Goal: Information Seeking & Learning: Learn about a topic

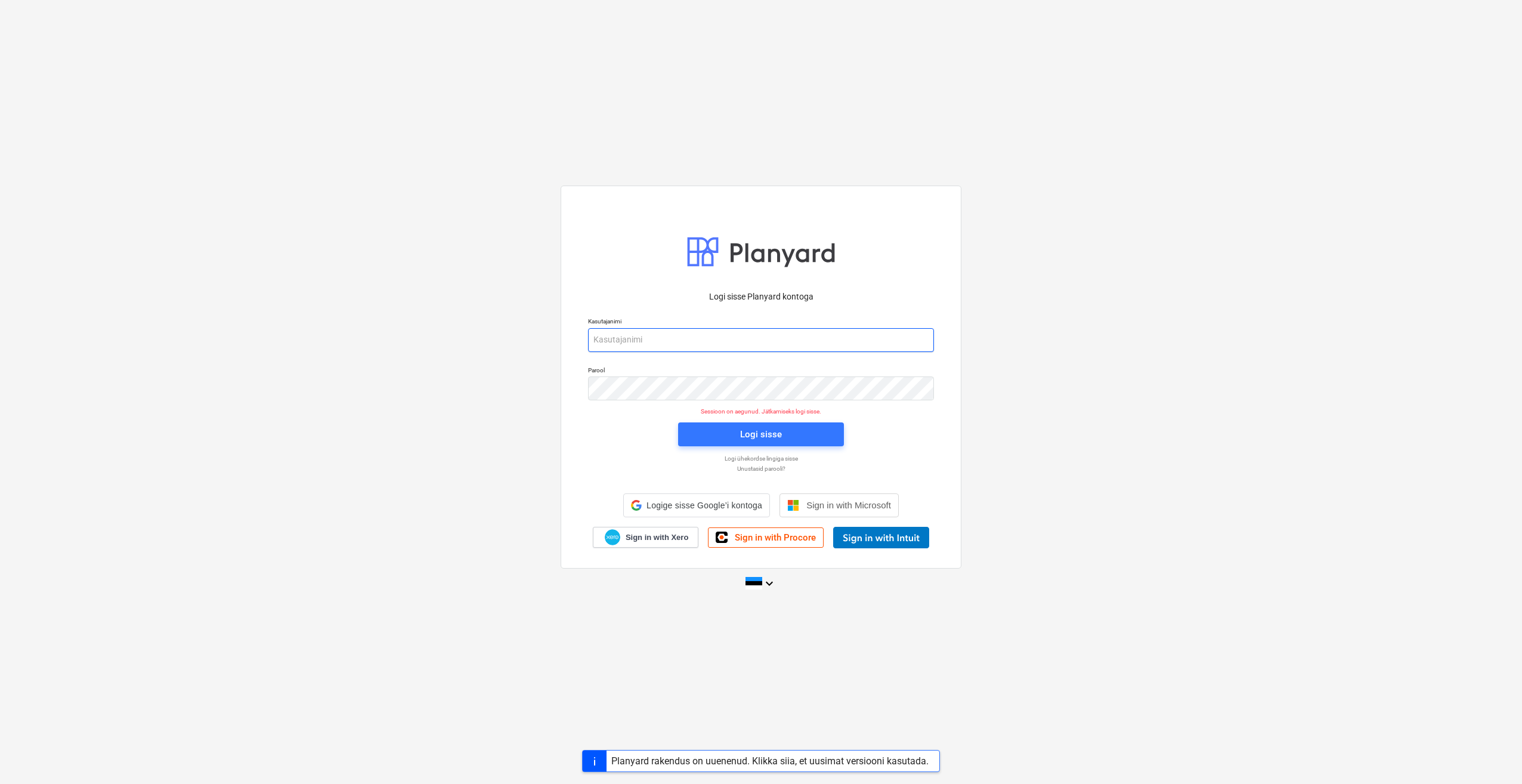
type input "[PERSON_NAME][EMAIL_ADDRESS][DOMAIN_NAME]"
click at [730, 439] on span "Logi sisse" at bounding box center [761, 434] width 138 height 16
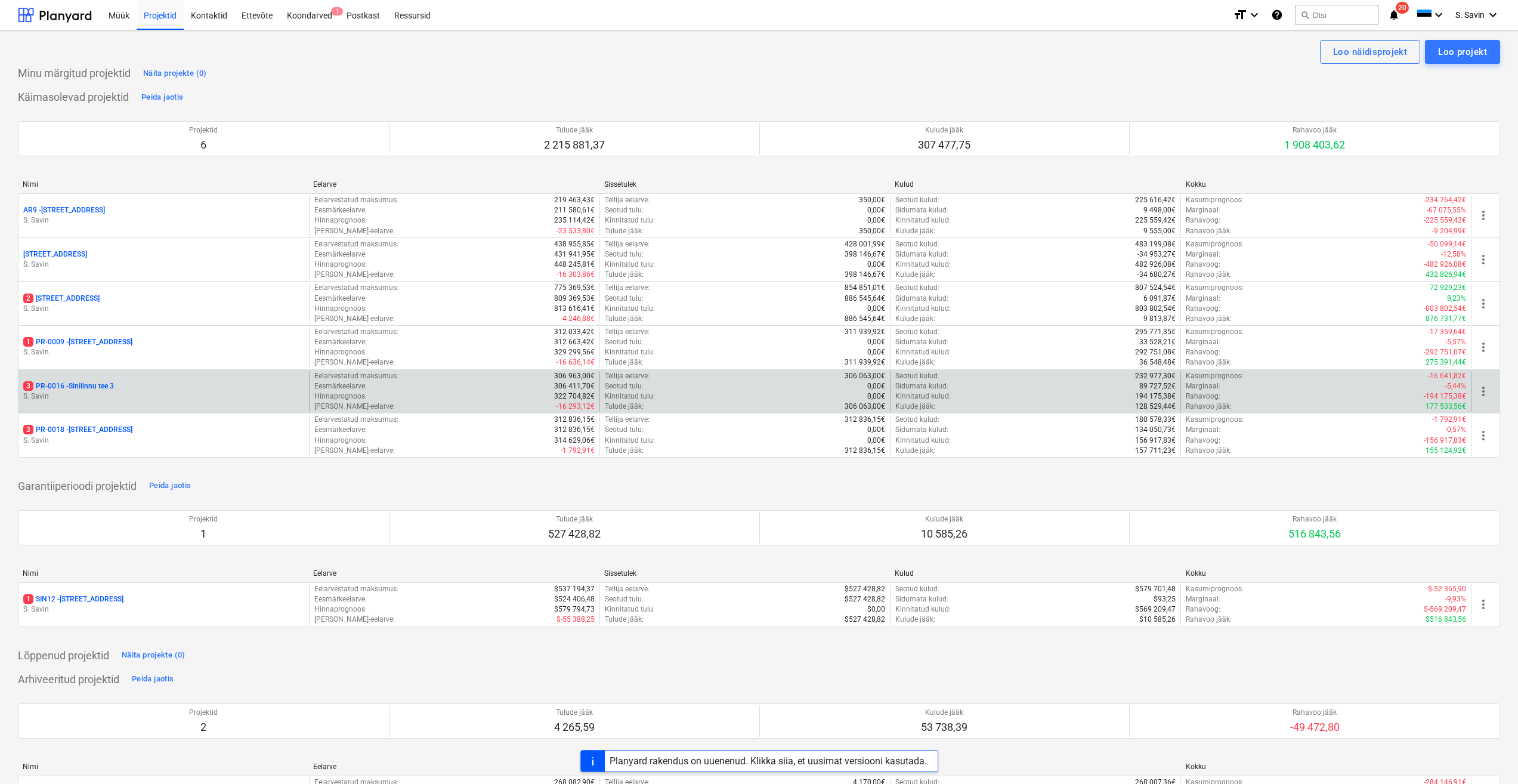
click at [126, 387] on div "3 PR-0016 - Sinilinnu tee 3" at bounding box center [164, 386] width 281 height 10
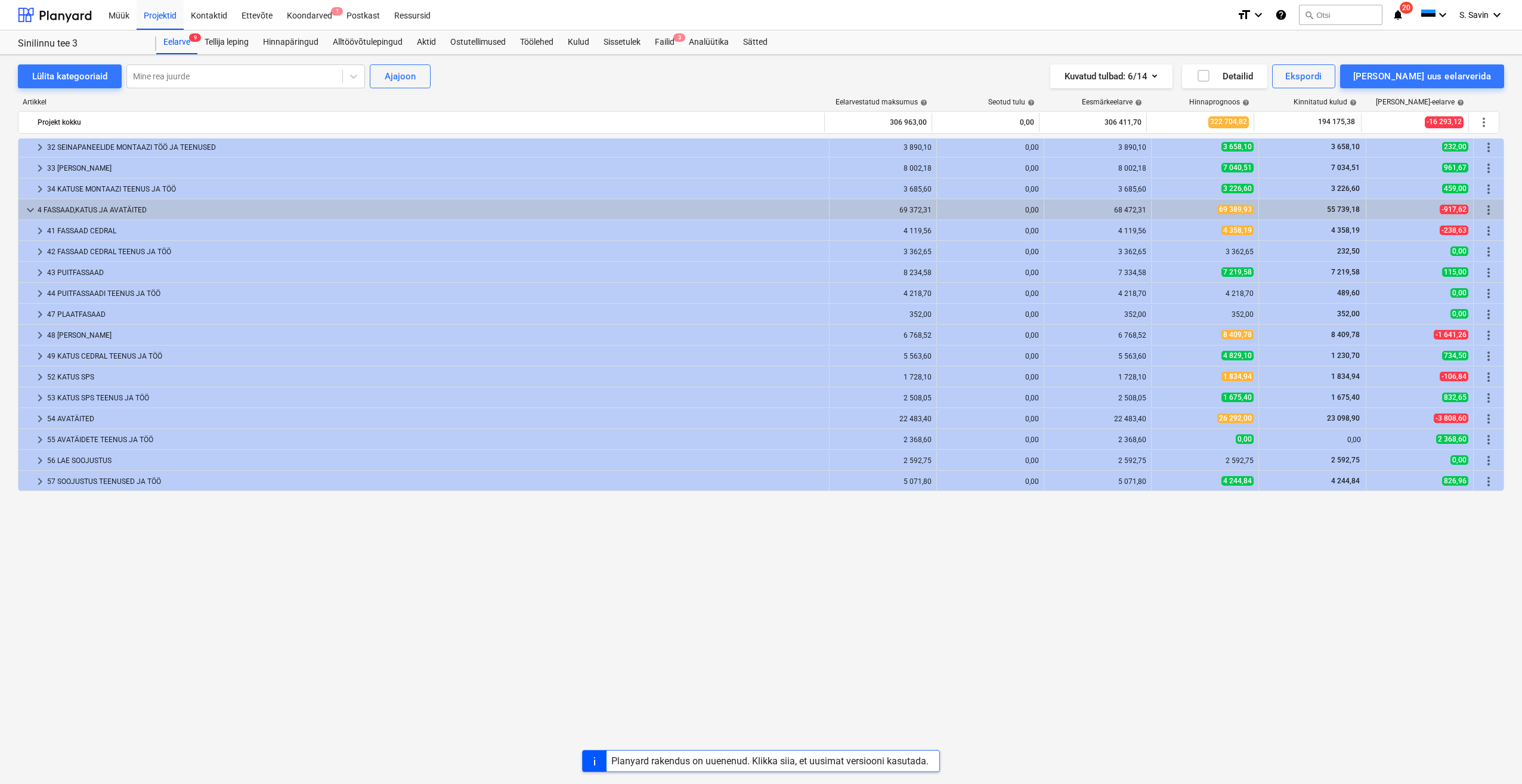
scroll to position [206, 0]
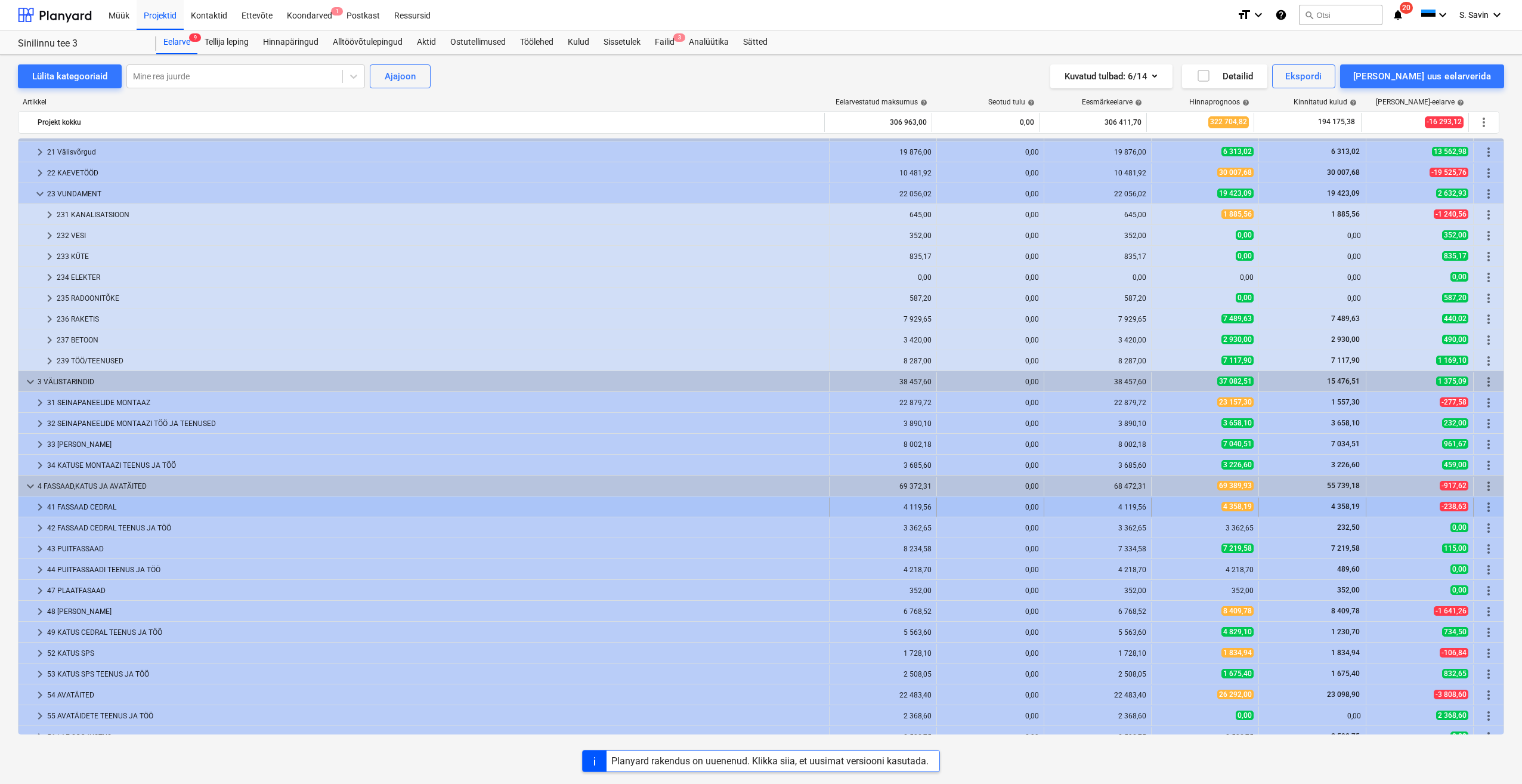
click at [37, 506] on span "keyboard_arrow_right" at bounding box center [40, 507] width 14 height 14
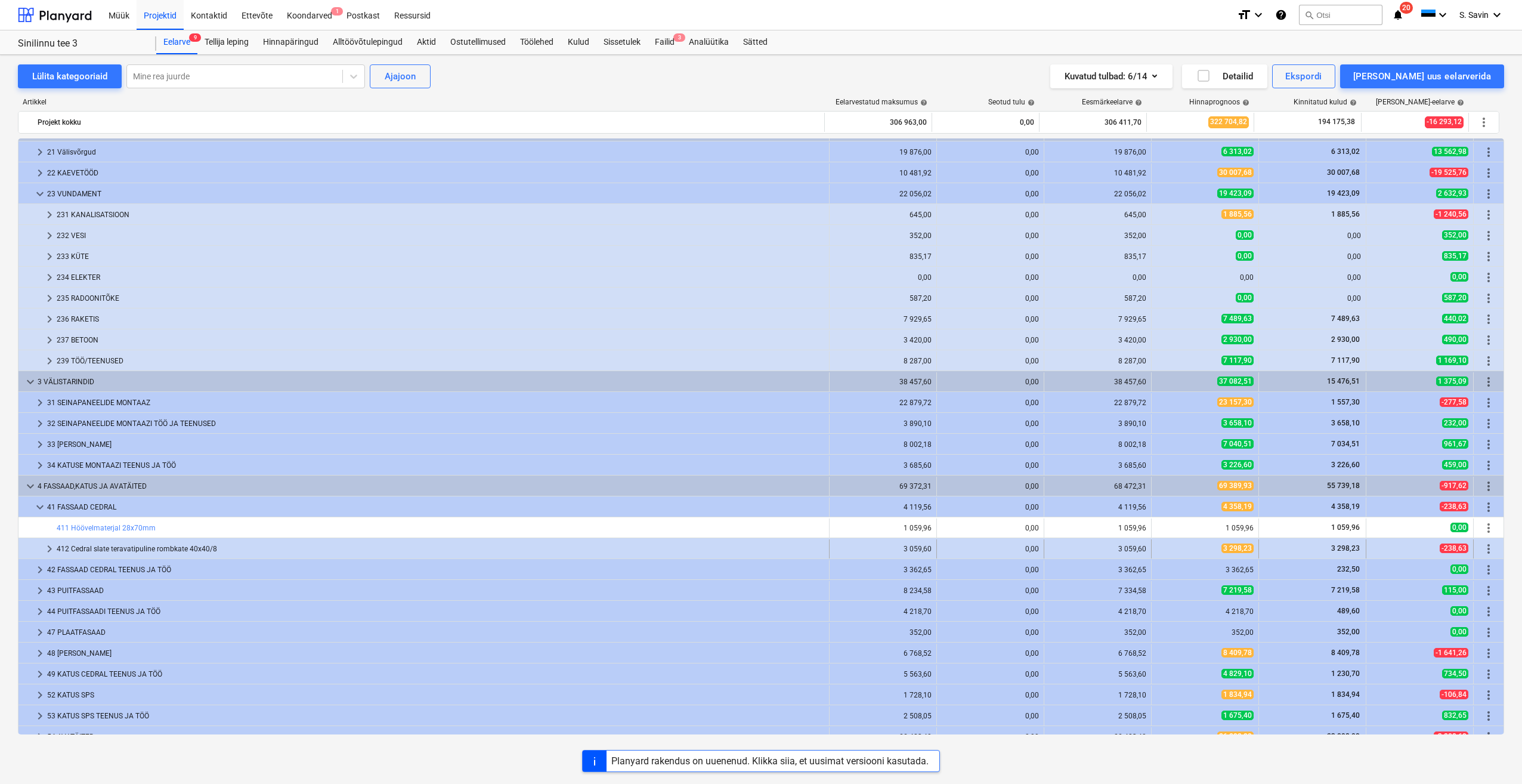
click at [44, 552] on span "keyboard_arrow_right" at bounding box center [49, 549] width 14 height 14
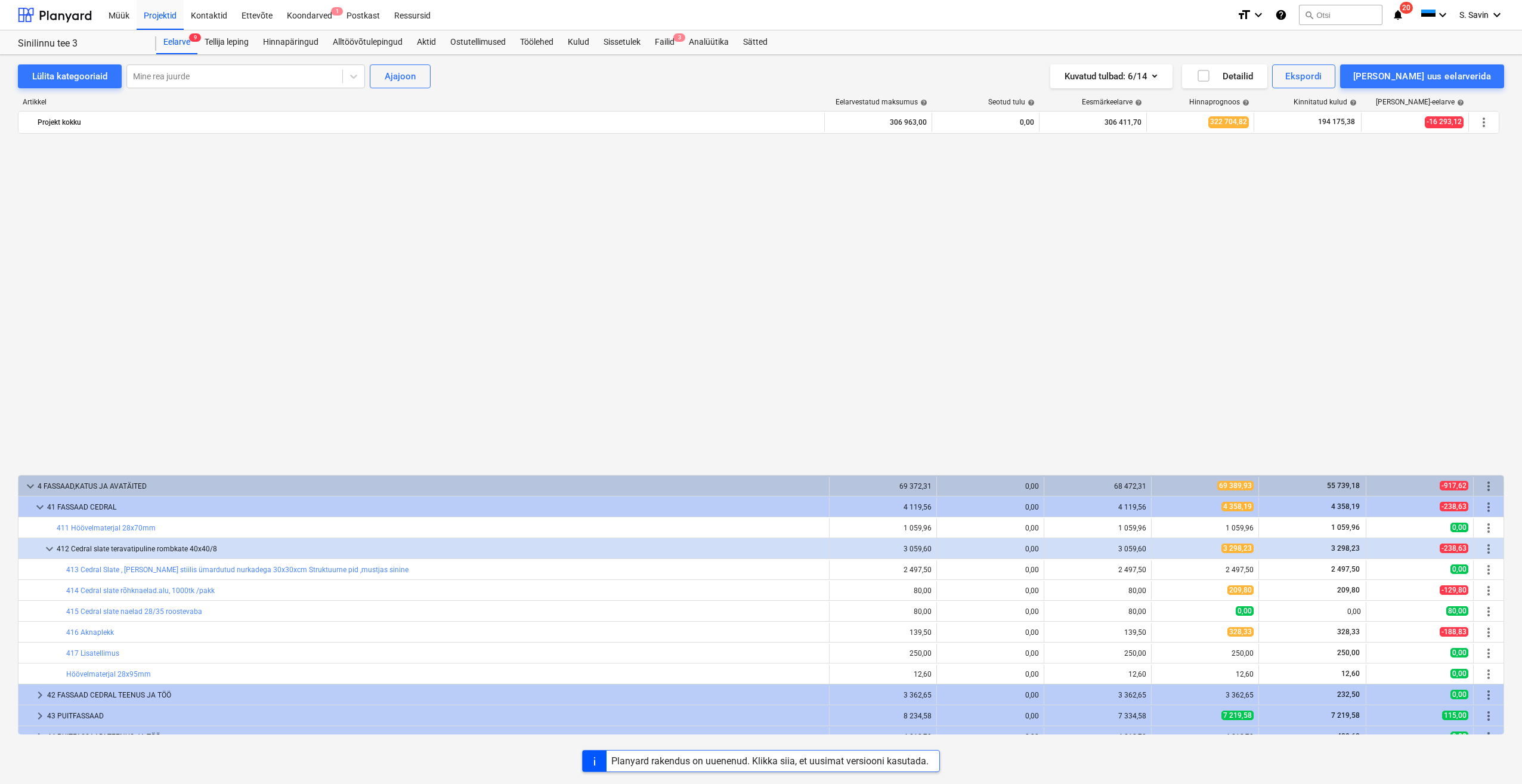
scroll to position [564, 0]
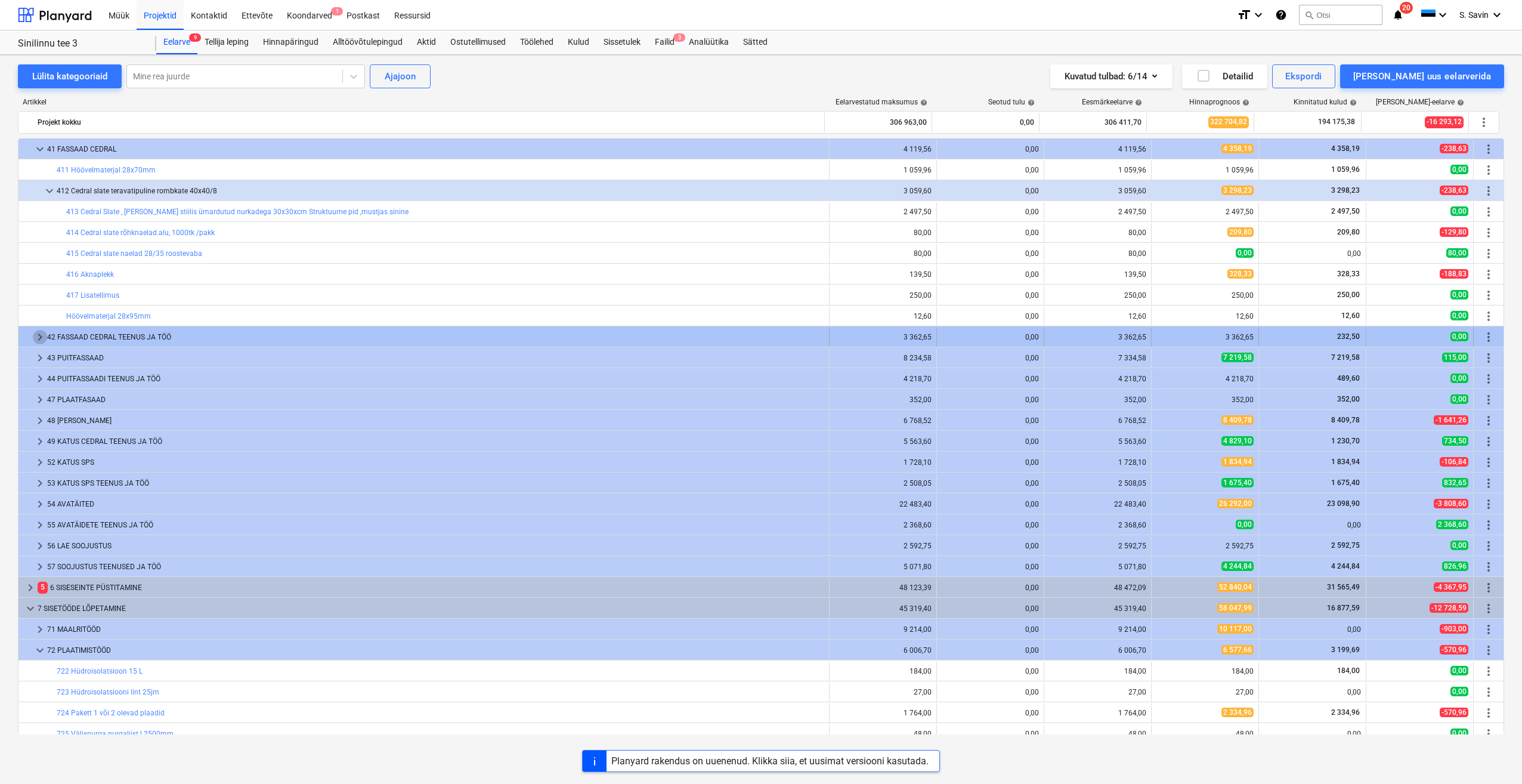
click at [34, 337] on span "keyboard_arrow_right" at bounding box center [40, 336] width 14 height 14
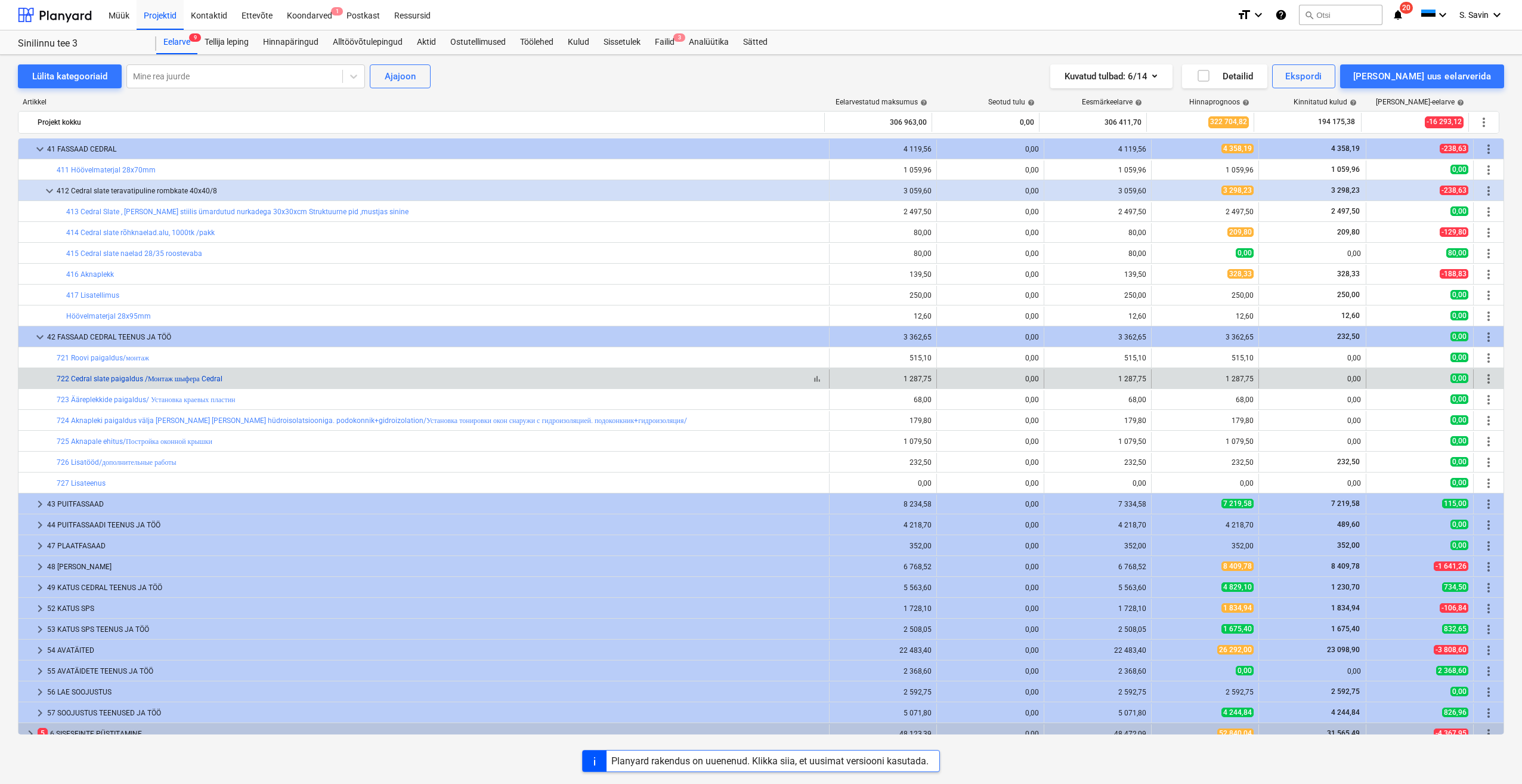
click at [119, 382] on link "722 Cedral slate paigaldus /Монтаж шыфера Cedral" at bounding box center [140, 378] width 166 height 8
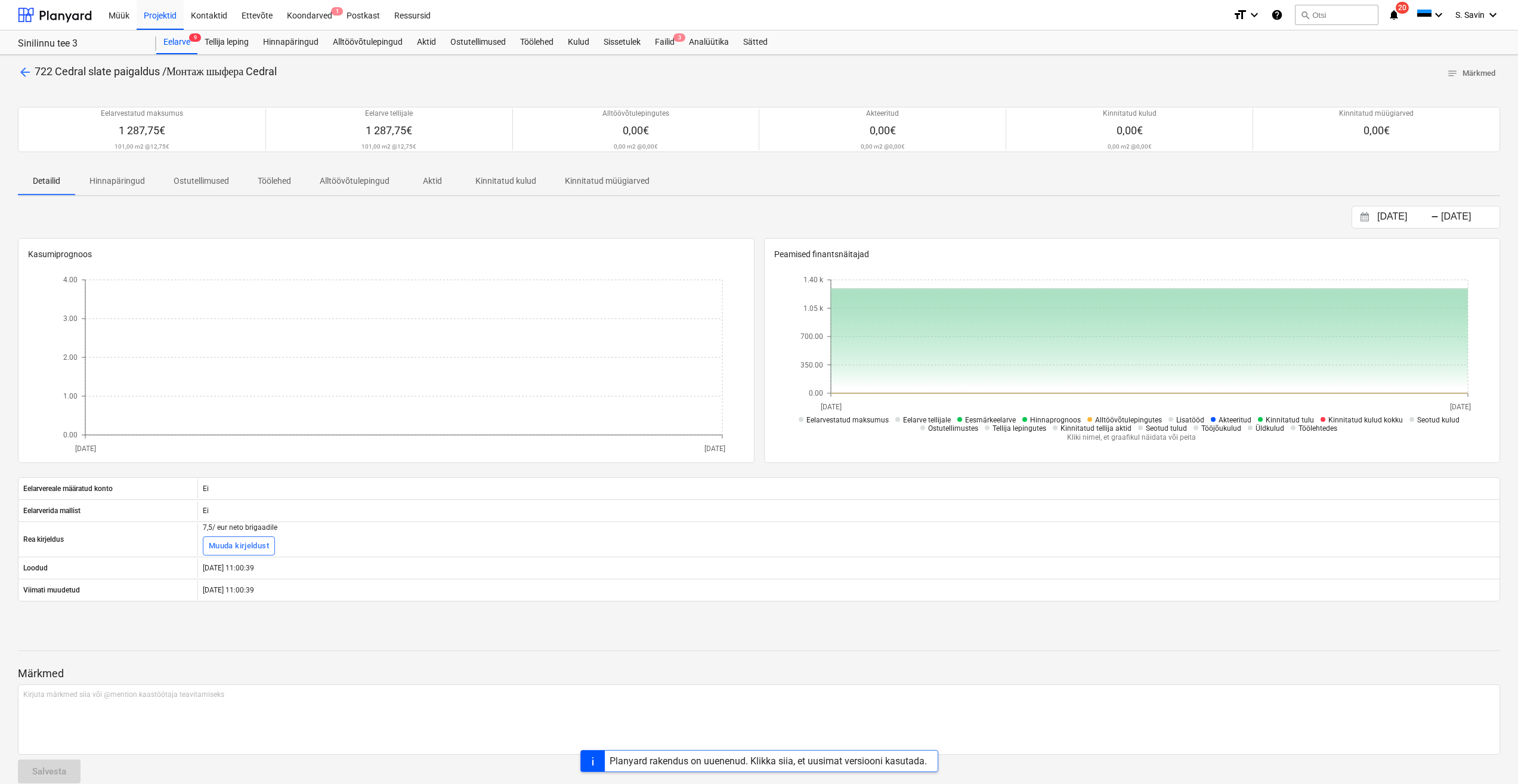
click at [24, 66] on span "arrow_back" at bounding box center [25, 72] width 14 height 14
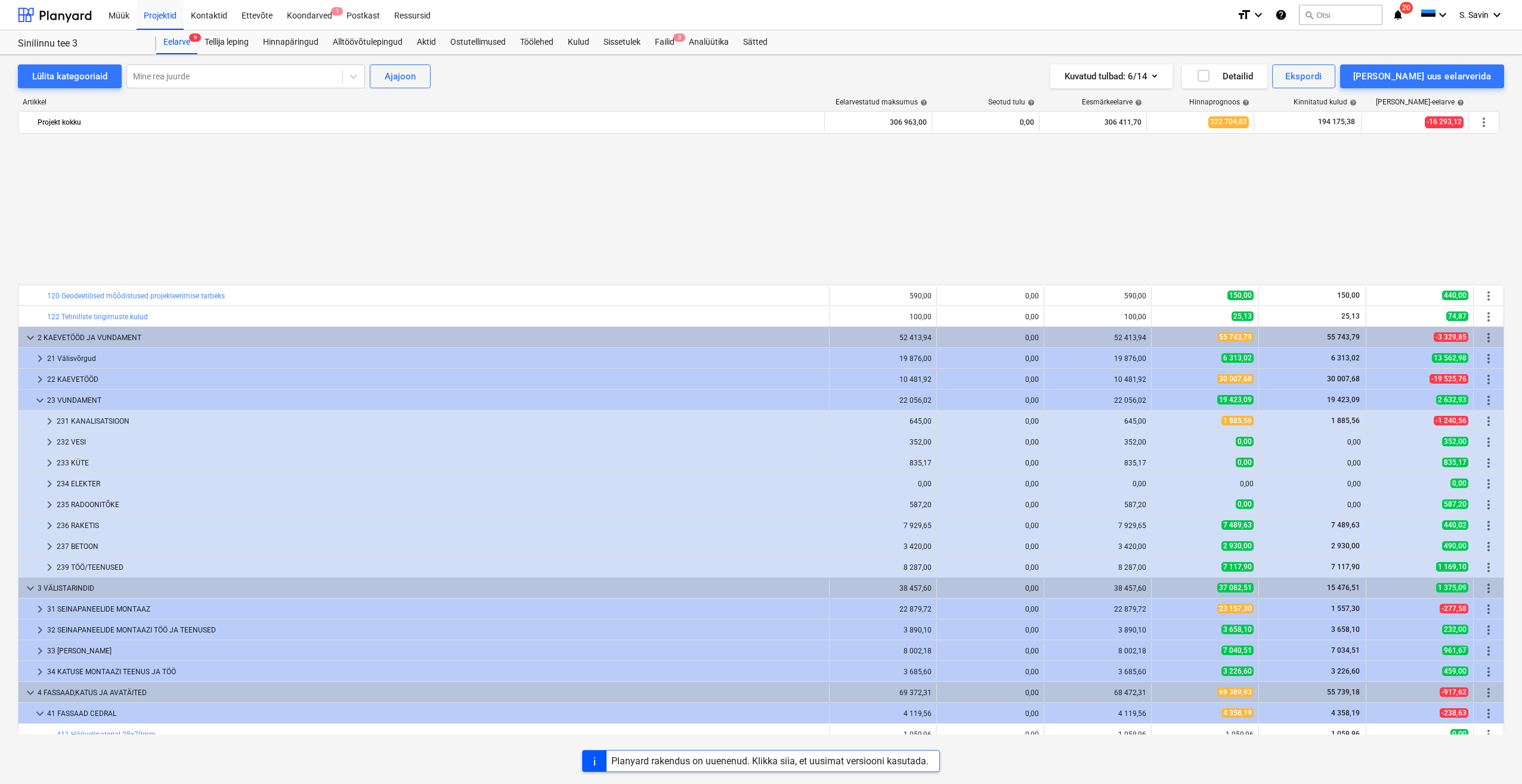
scroll to position [564, 0]
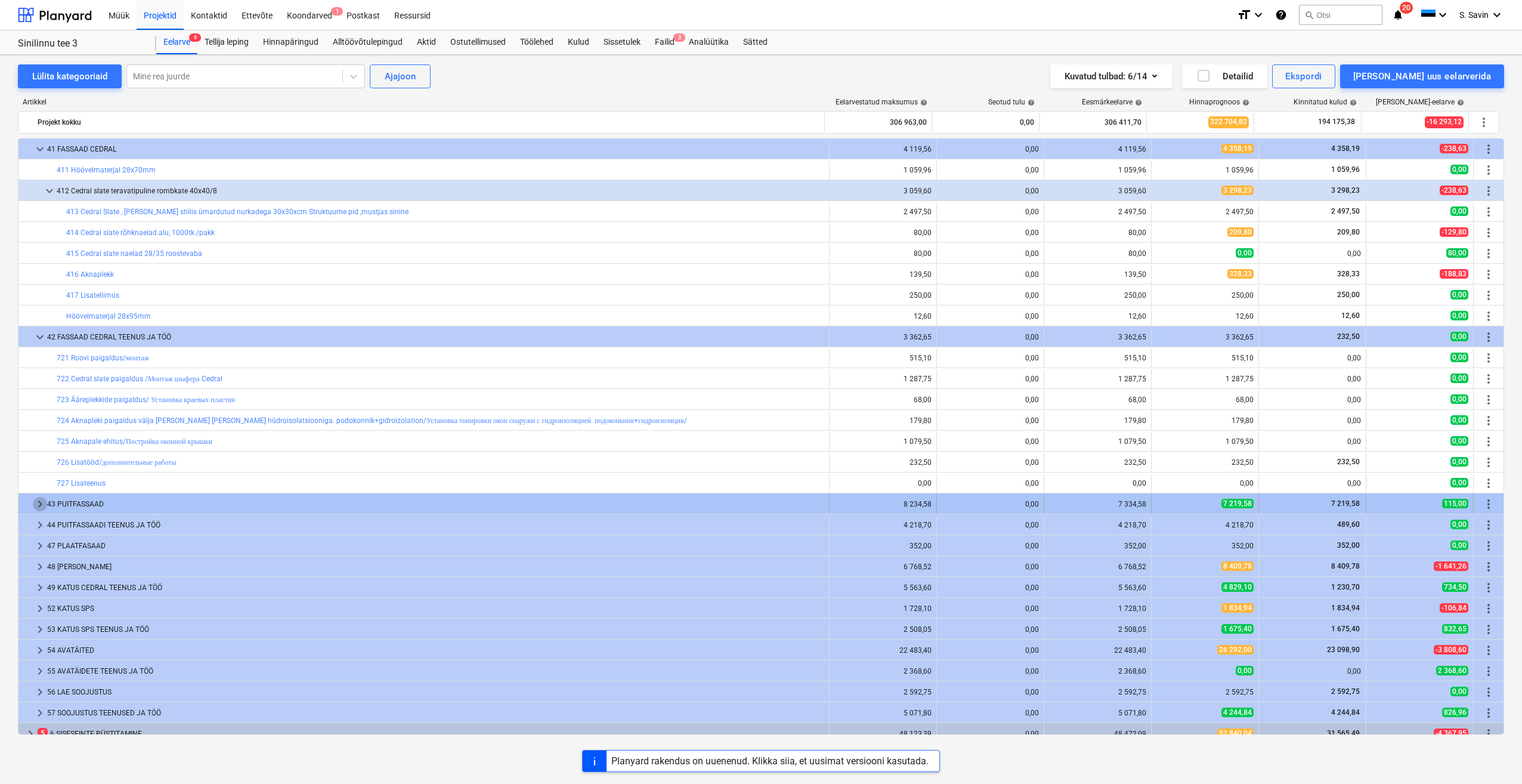
click at [43, 508] on span "keyboard_arrow_right" at bounding box center [40, 504] width 14 height 14
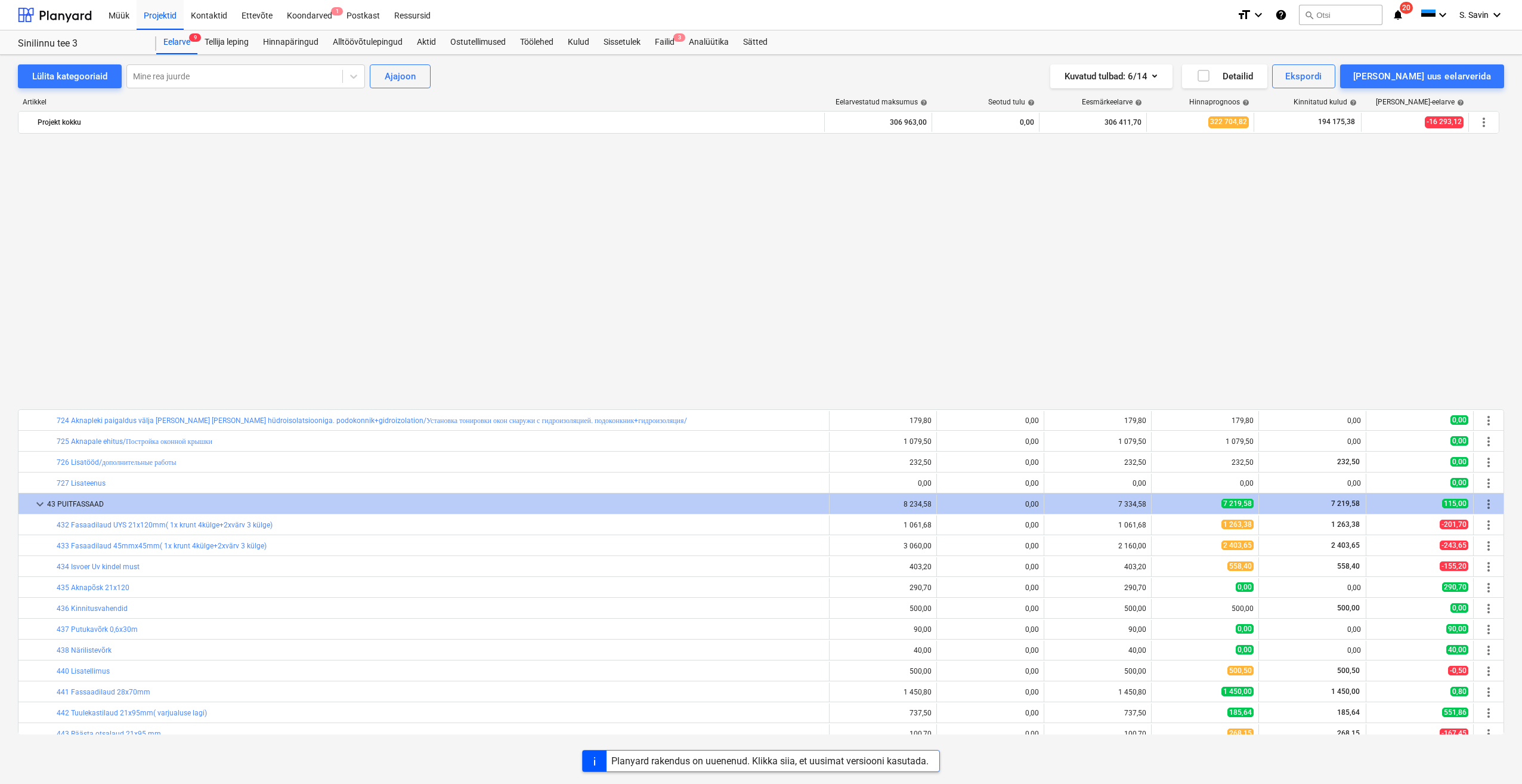
scroll to position [862, 0]
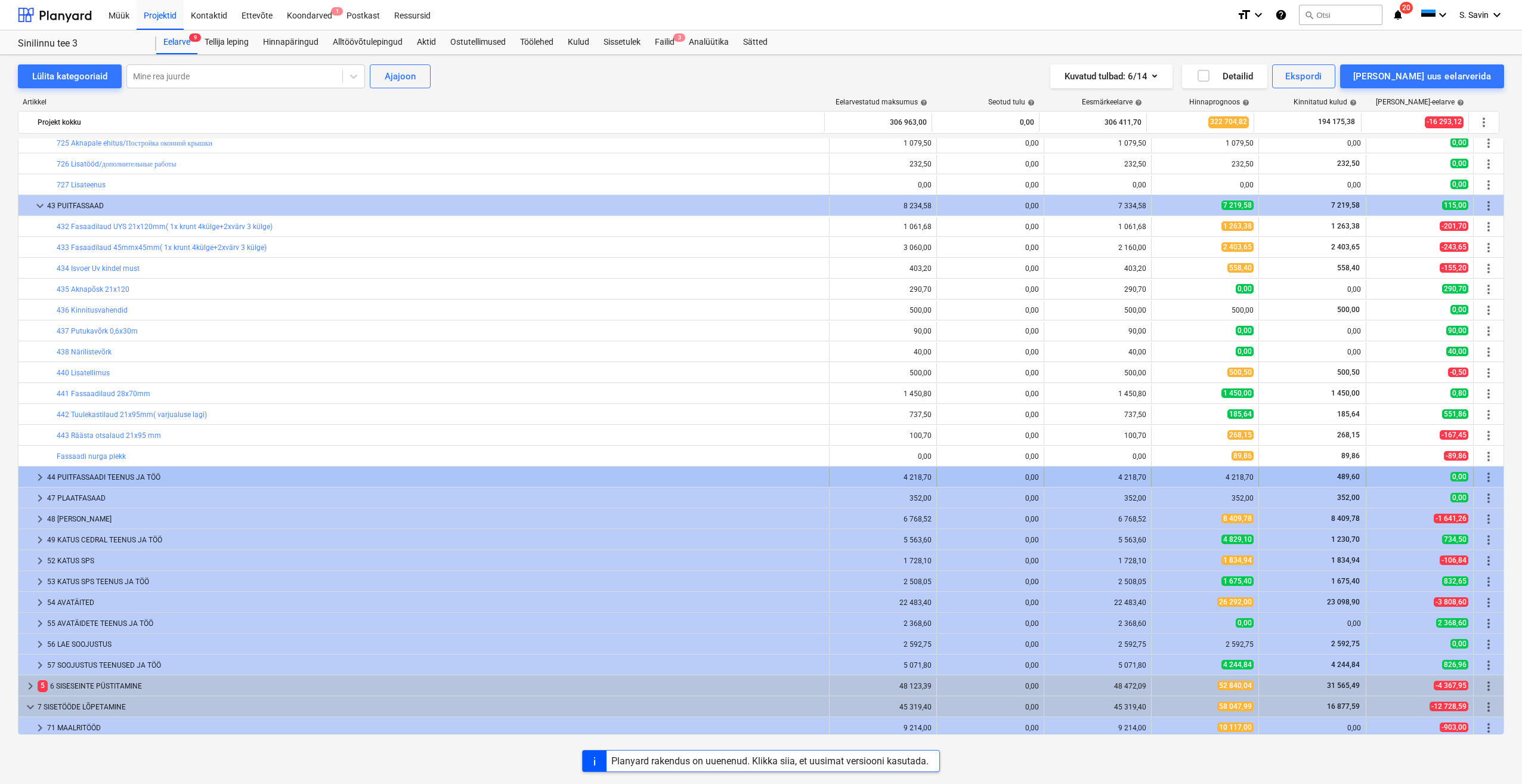
click at [40, 480] on span "keyboard_arrow_right" at bounding box center [40, 477] width 14 height 14
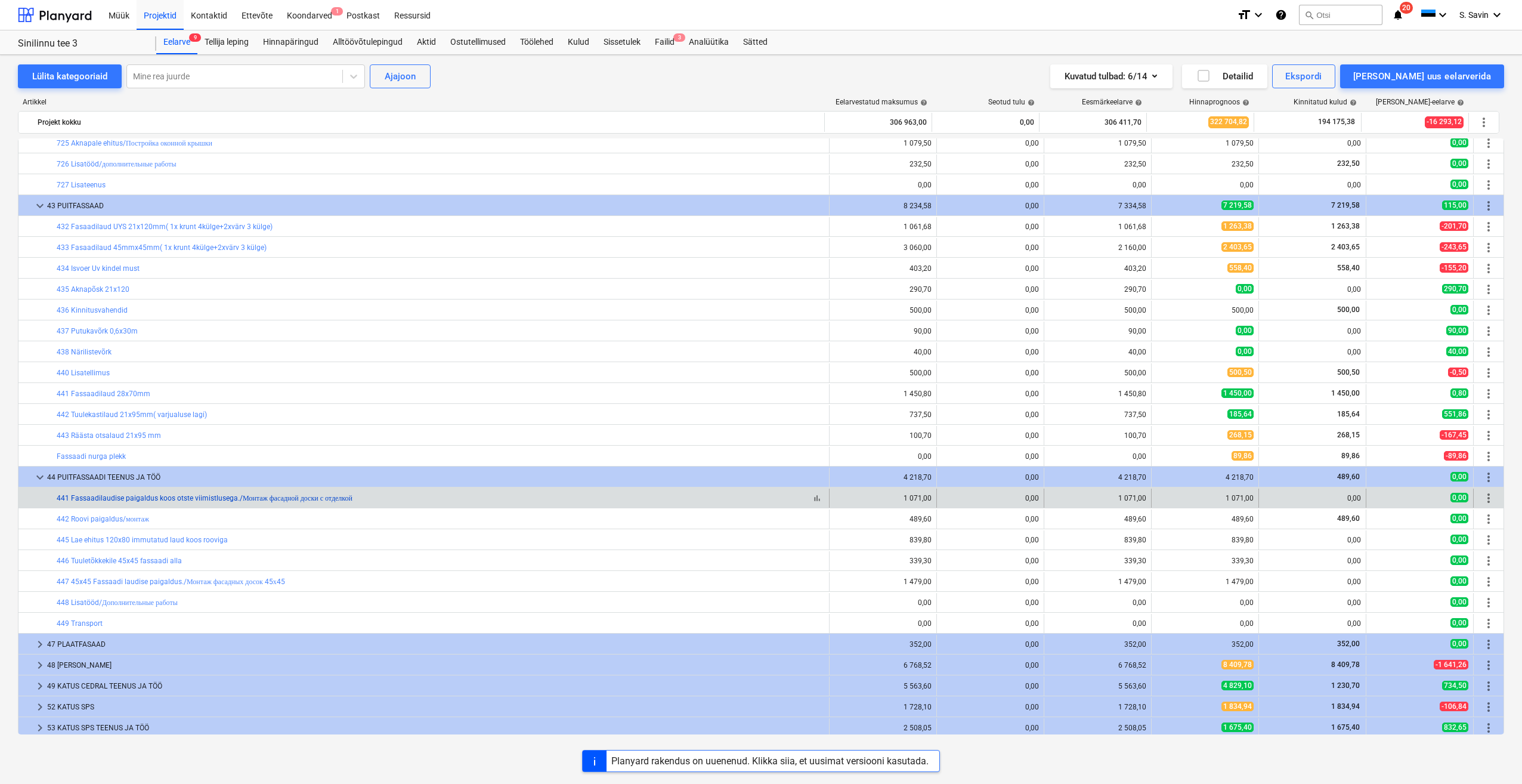
click at [94, 499] on link "441 Fassaadilaudise paigaldus koos otste viimistlusega./Монтаж фасадной доски с…" at bounding box center [205, 498] width 296 height 8
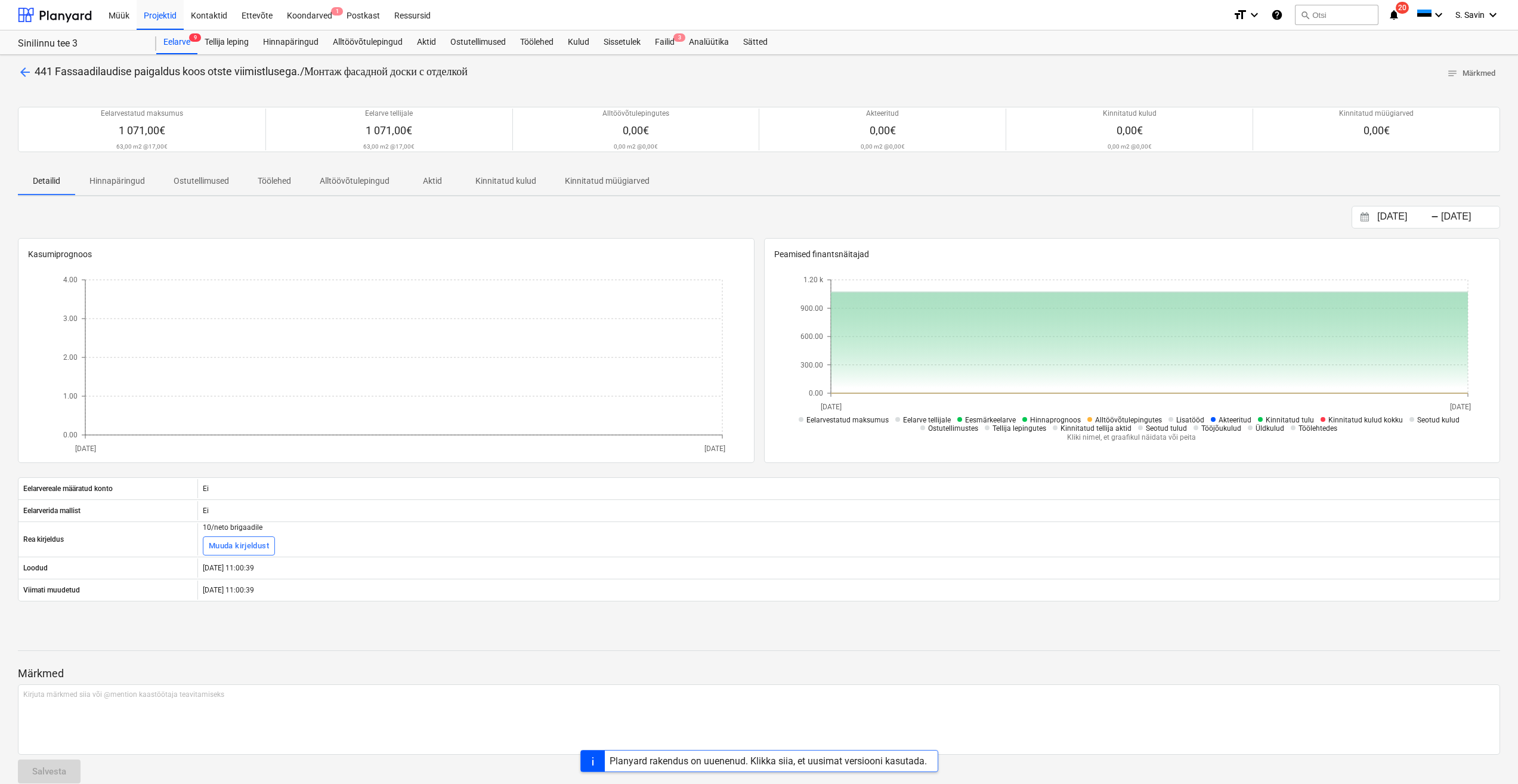
click at [25, 73] on span "arrow_back" at bounding box center [25, 72] width 14 height 14
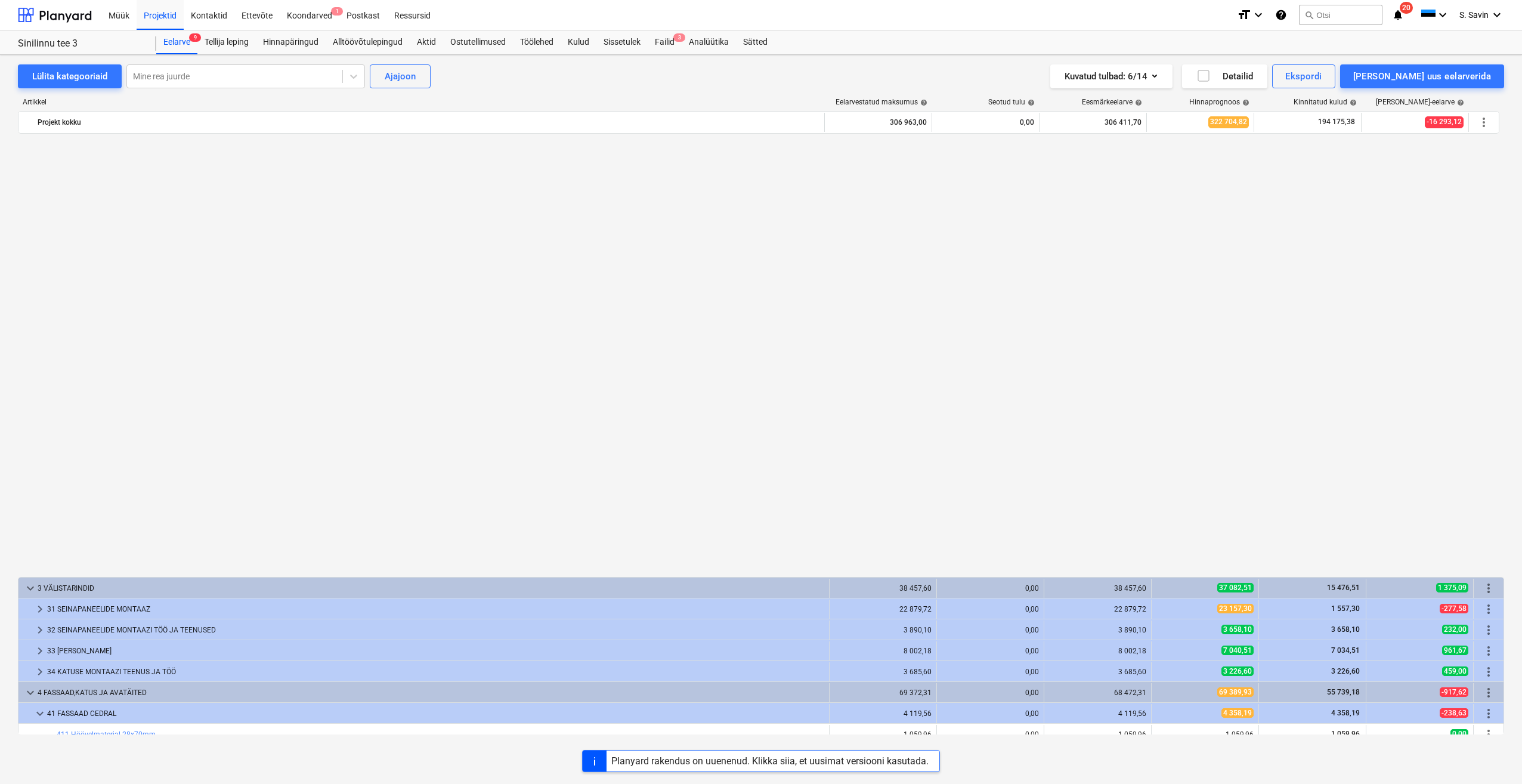
scroll to position [862, 0]
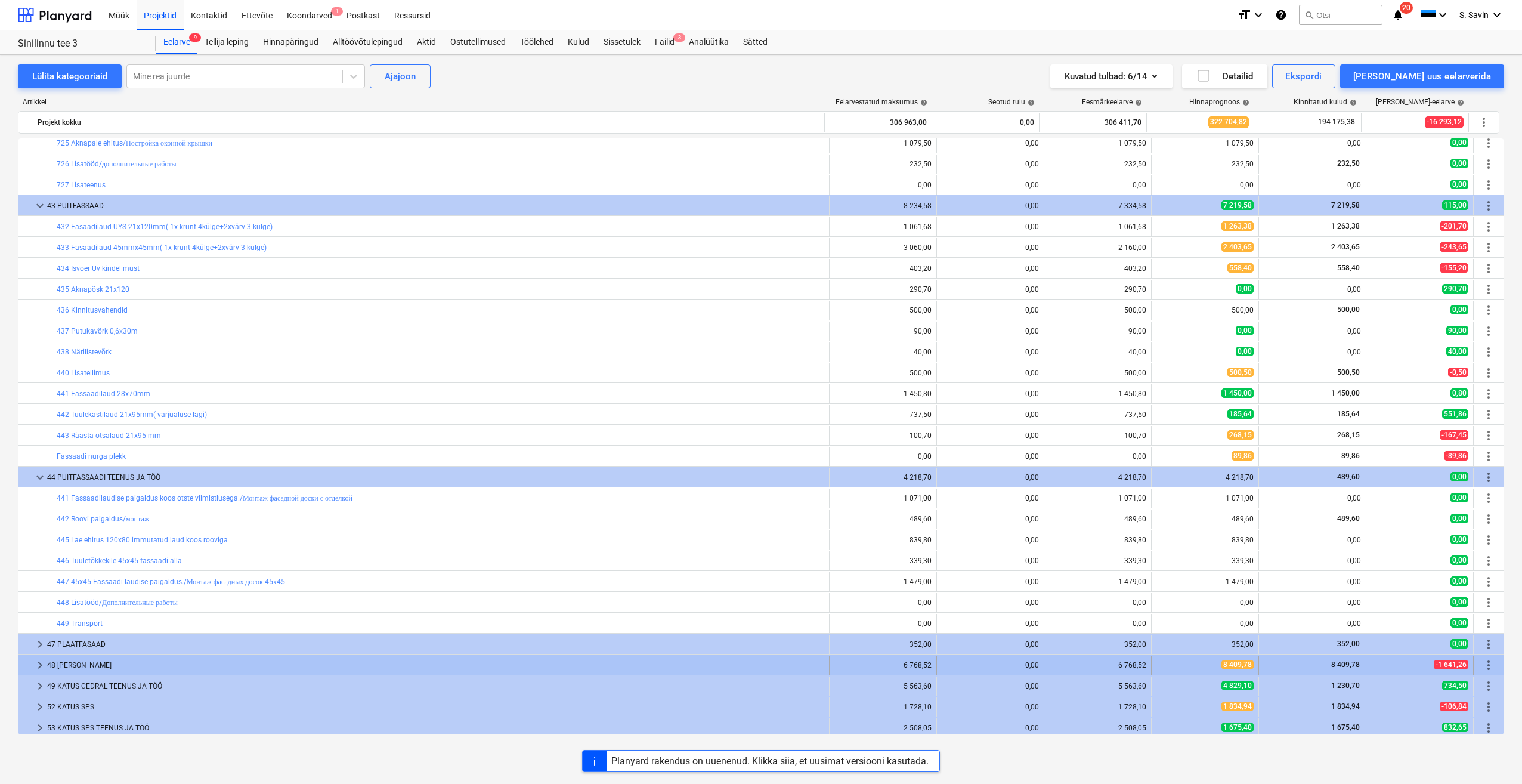
click at [41, 666] on span "keyboard_arrow_right" at bounding box center [40, 664] width 14 height 14
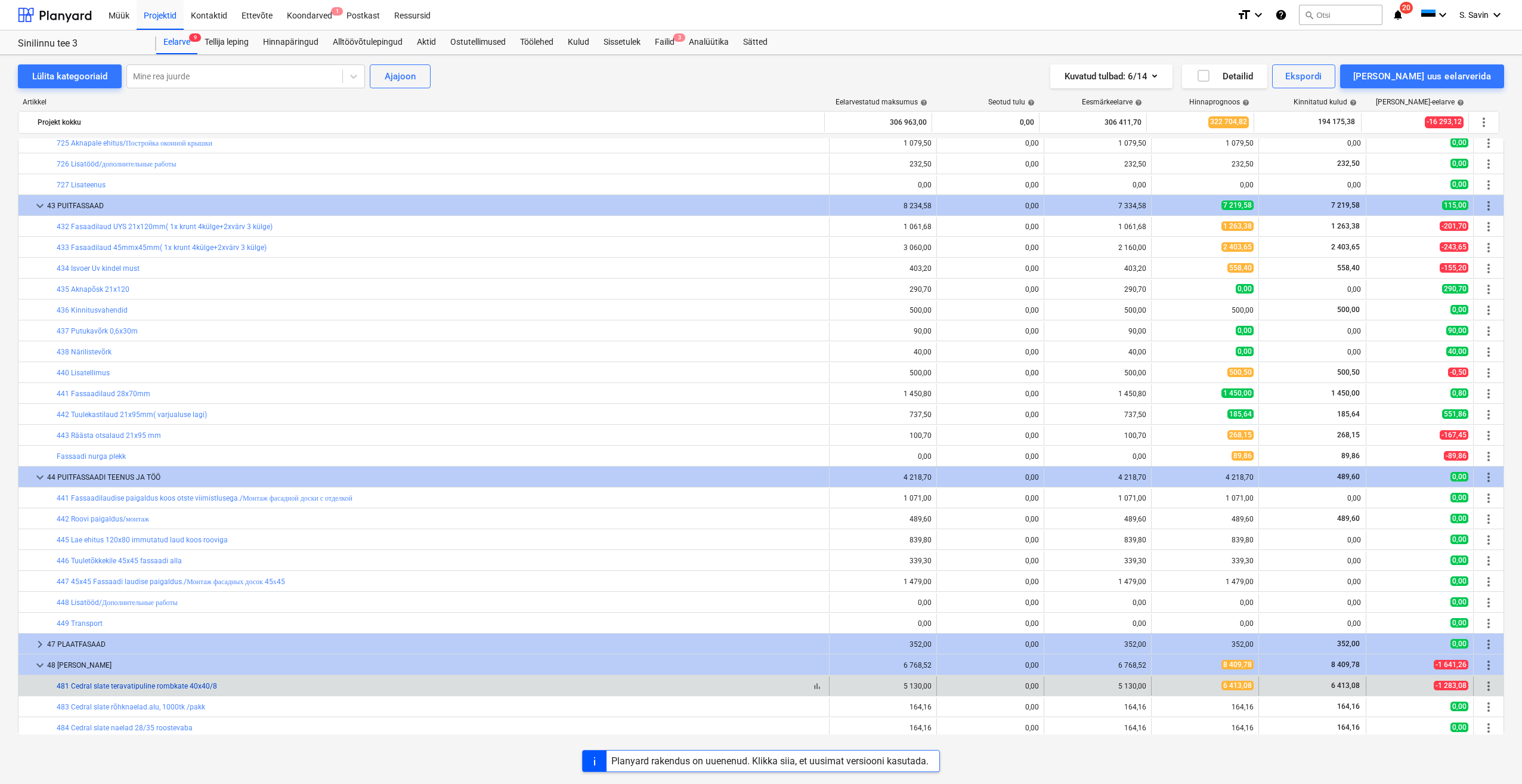
scroll to position [1101, 0]
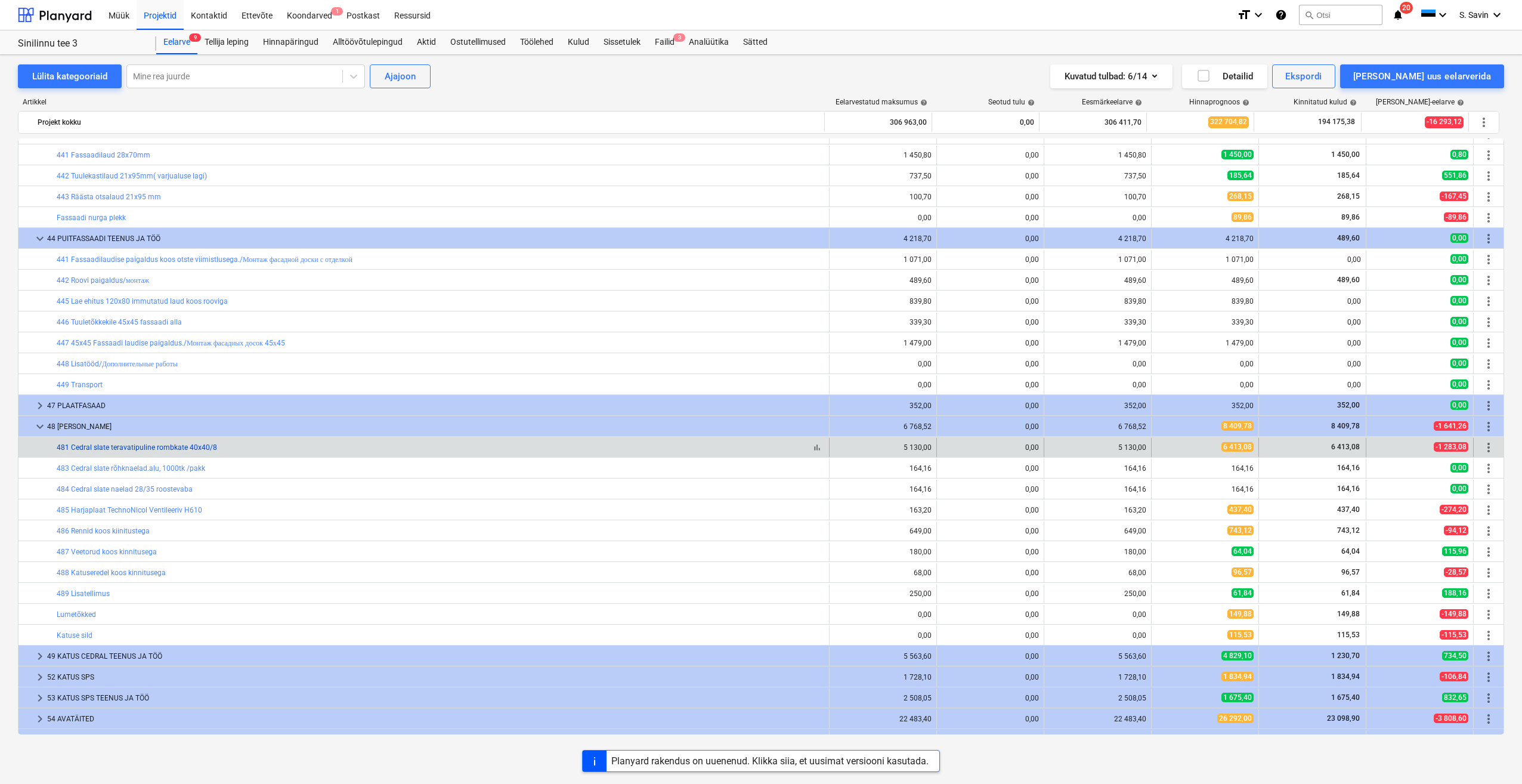
click at [138, 447] on link "481 Cedral slate teravatipuline rombkate 40x40/8" at bounding box center [137, 447] width 161 height 8
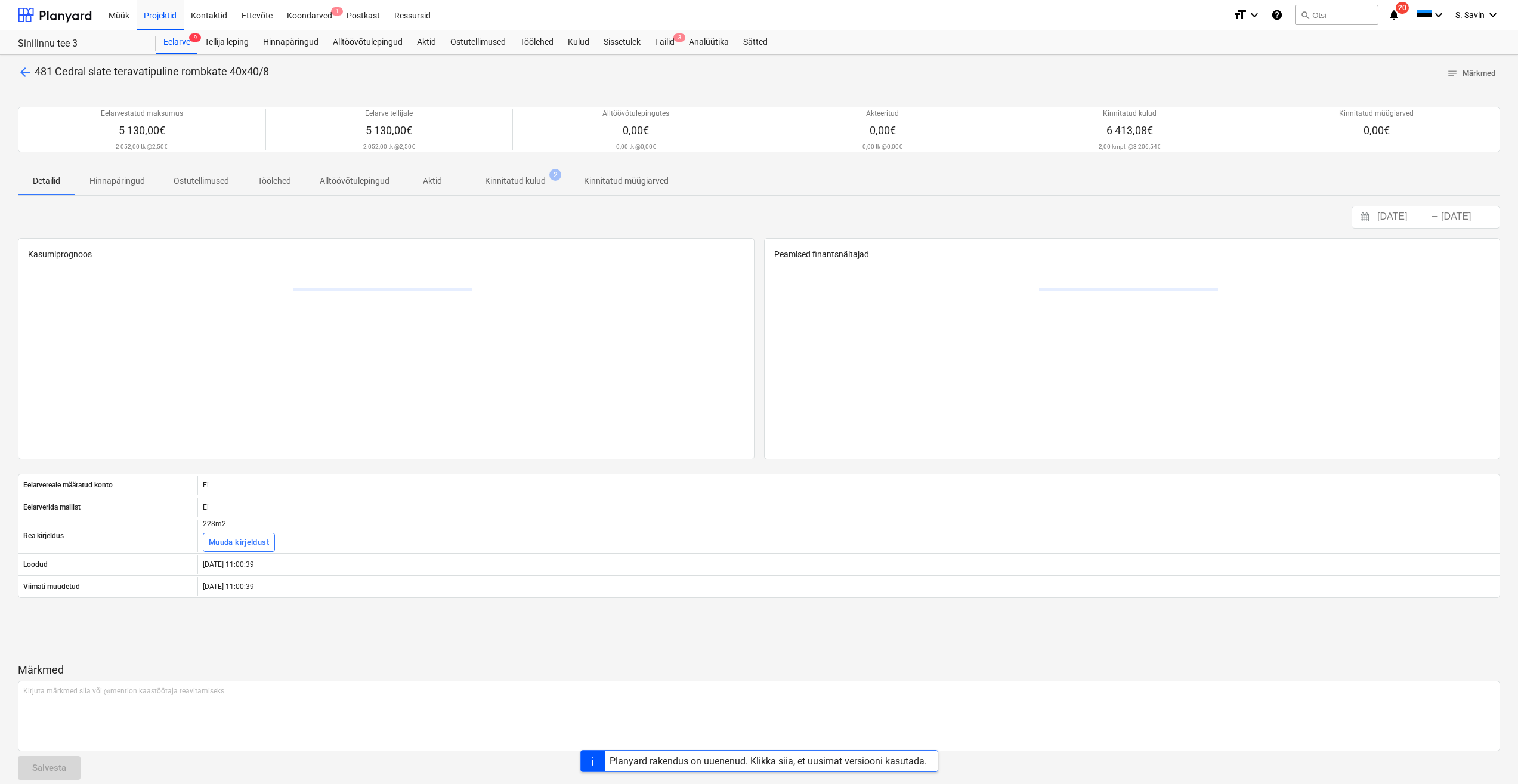
click at [22, 71] on span "arrow_back" at bounding box center [25, 72] width 14 height 14
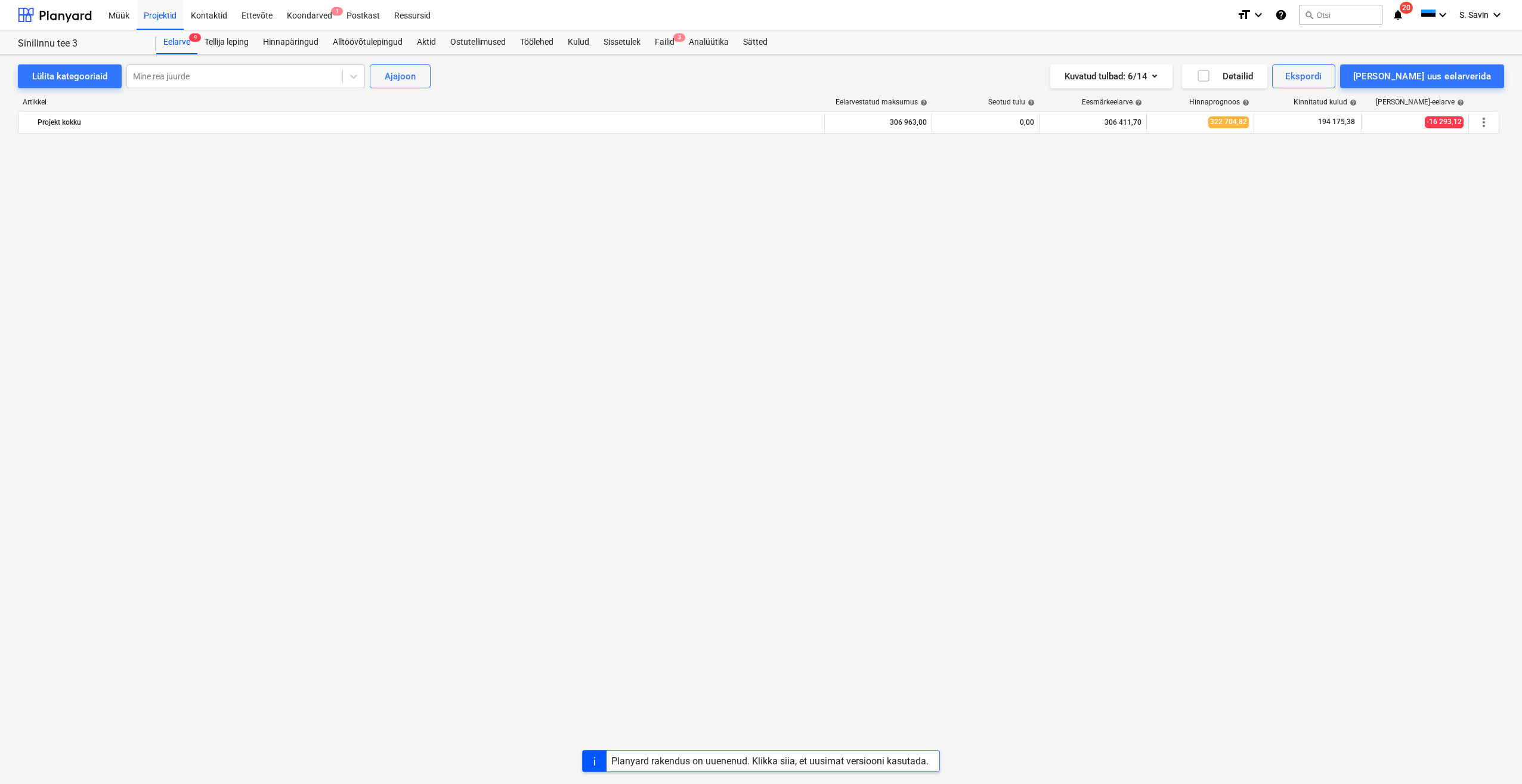
scroll to position [1161, 0]
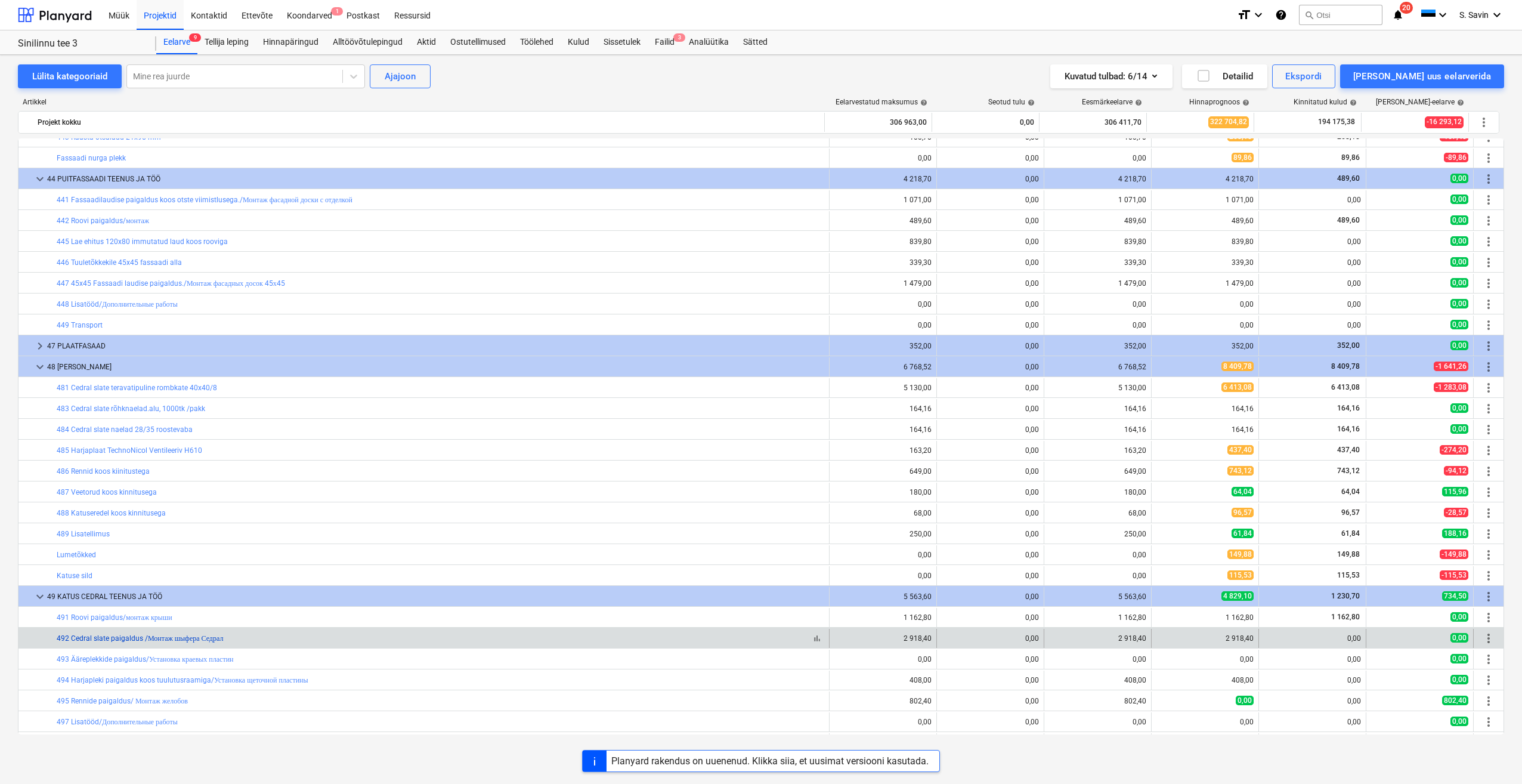
click at [120, 642] on link "492 Cedral slate paigaldus /Монтаж шыфера Седрал" at bounding box center [140, 638] width 167 height 8
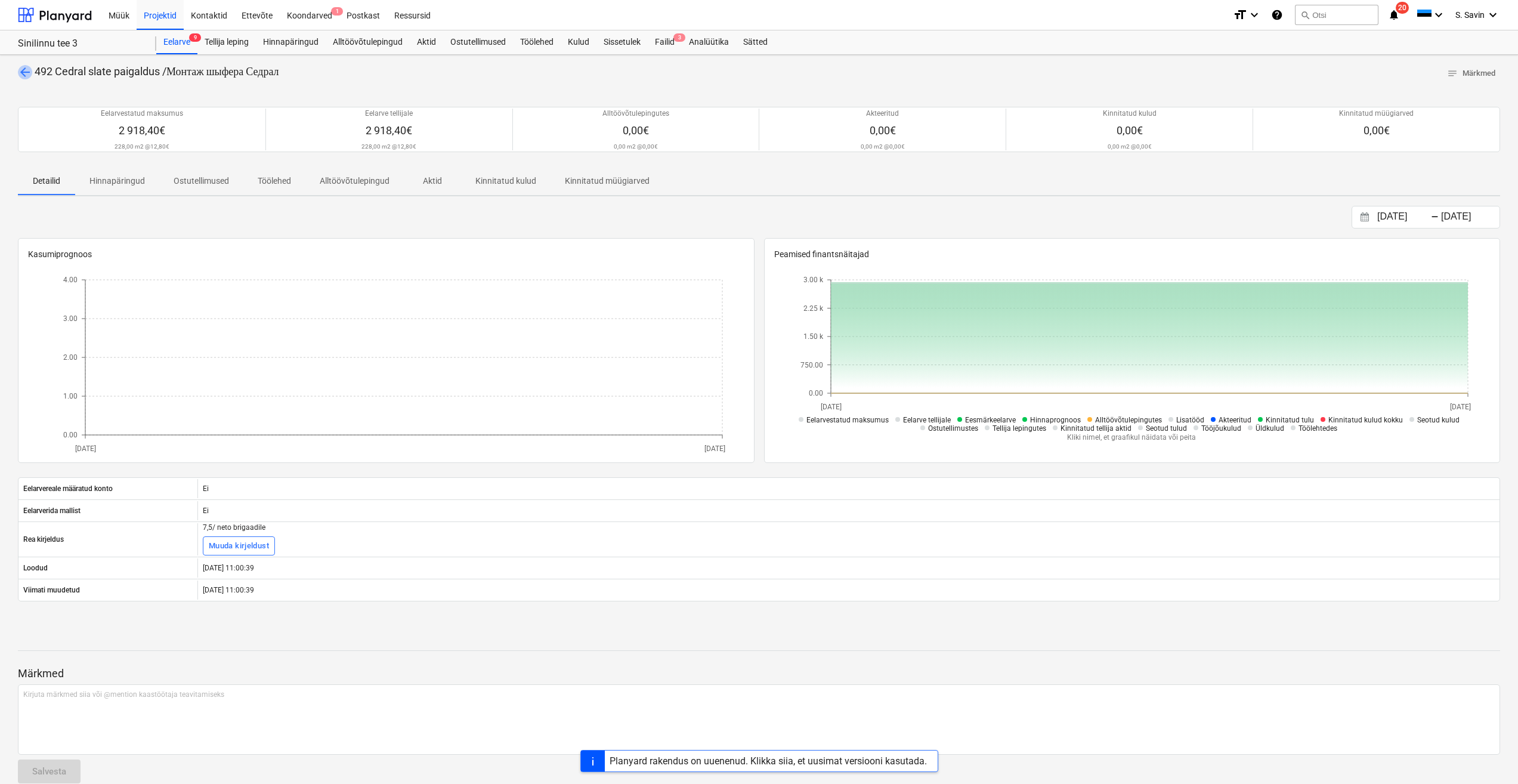
click at [27, 78] on span "arrow_back" at bounding box center [25, 72] width 14 height 14
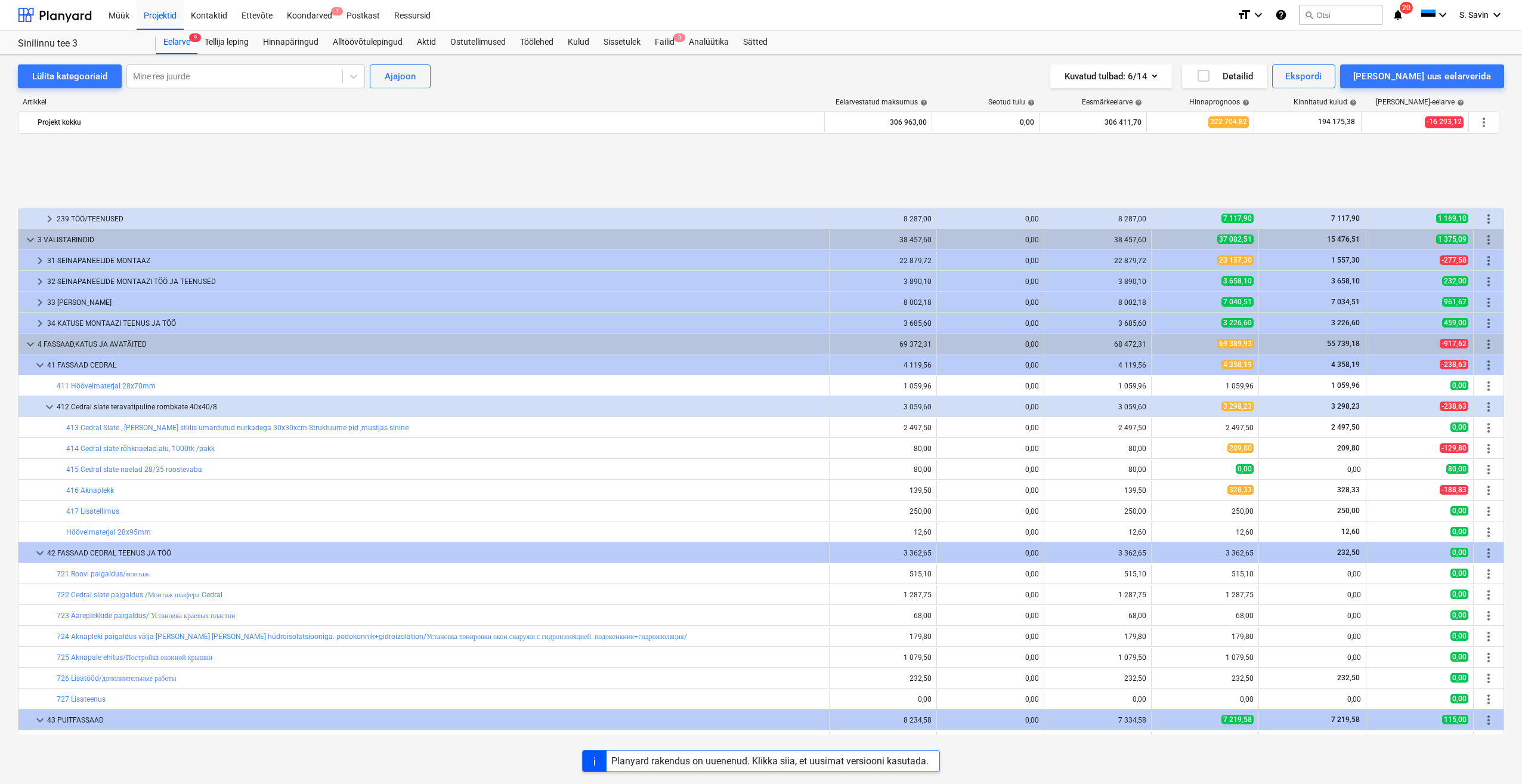
scroll to position [445, 0]
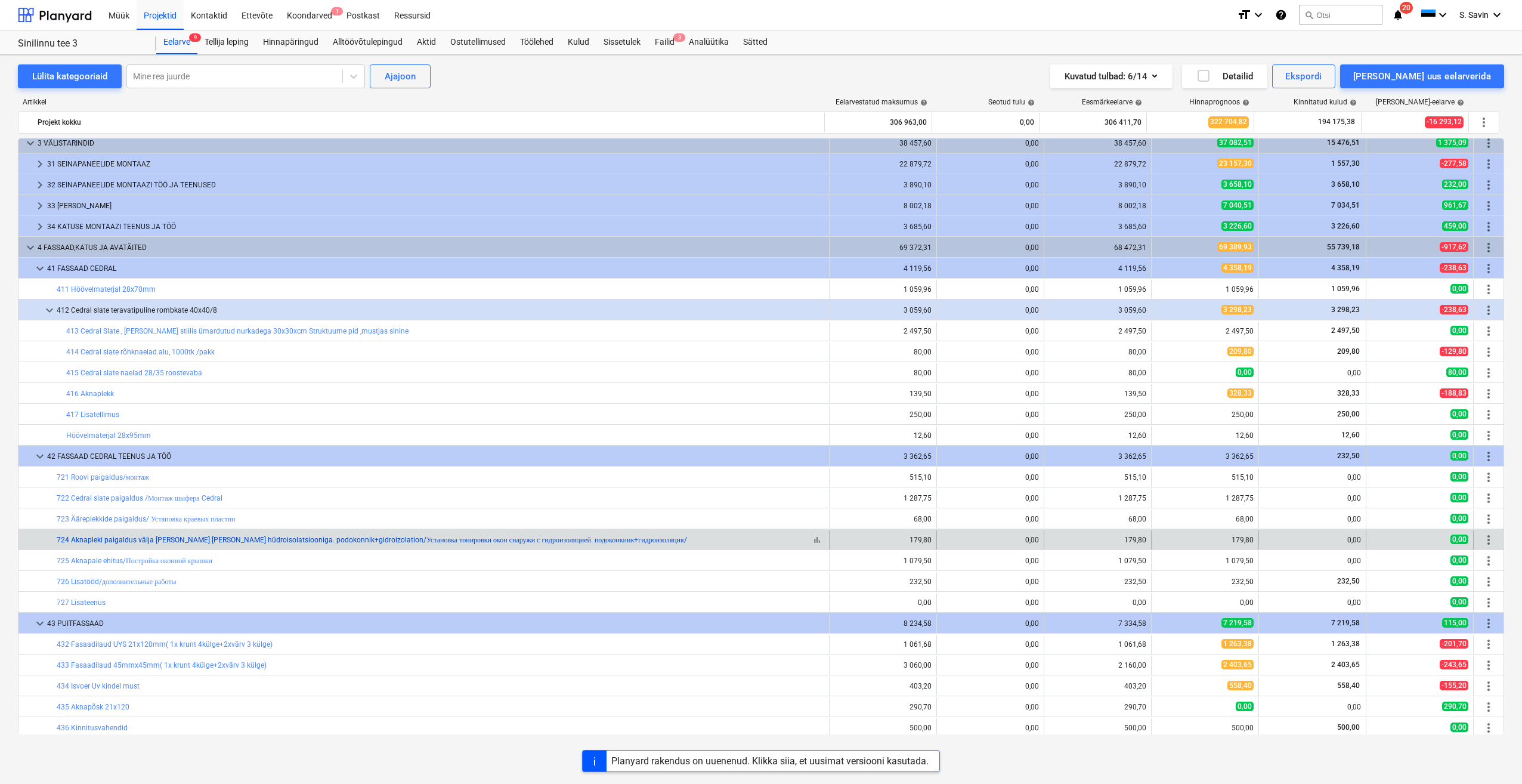
click at [141, 537] on link "724 Aknapleki paigaldus välja [PERSON_NAME] [PERSON_NAME] hüdroisolatsiooniga. …" at bounding box center [372, 540] width 630 height 8
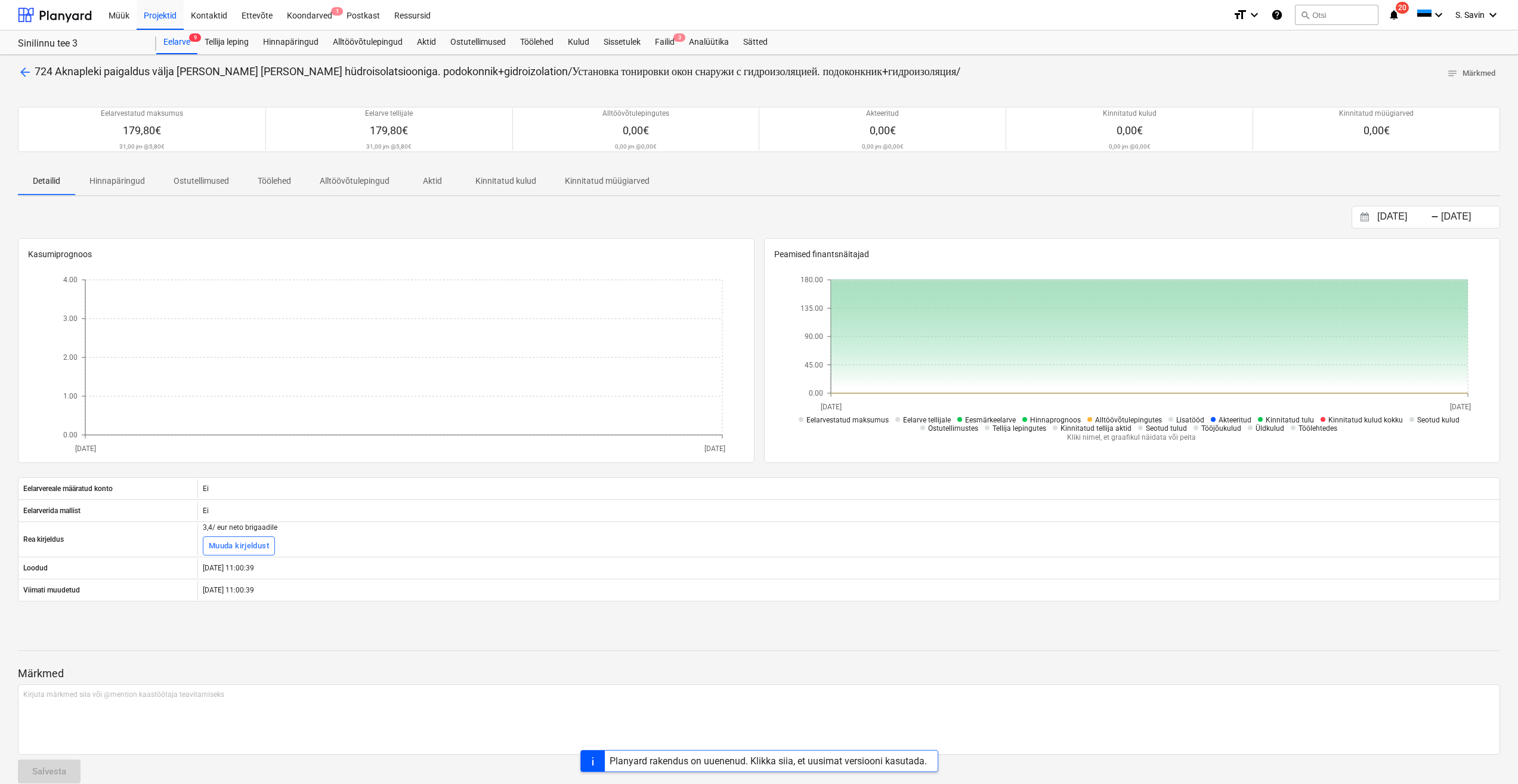
click at [23, 73] on span "arrow_back" at bounding box center [25, 72] width 14 height 14
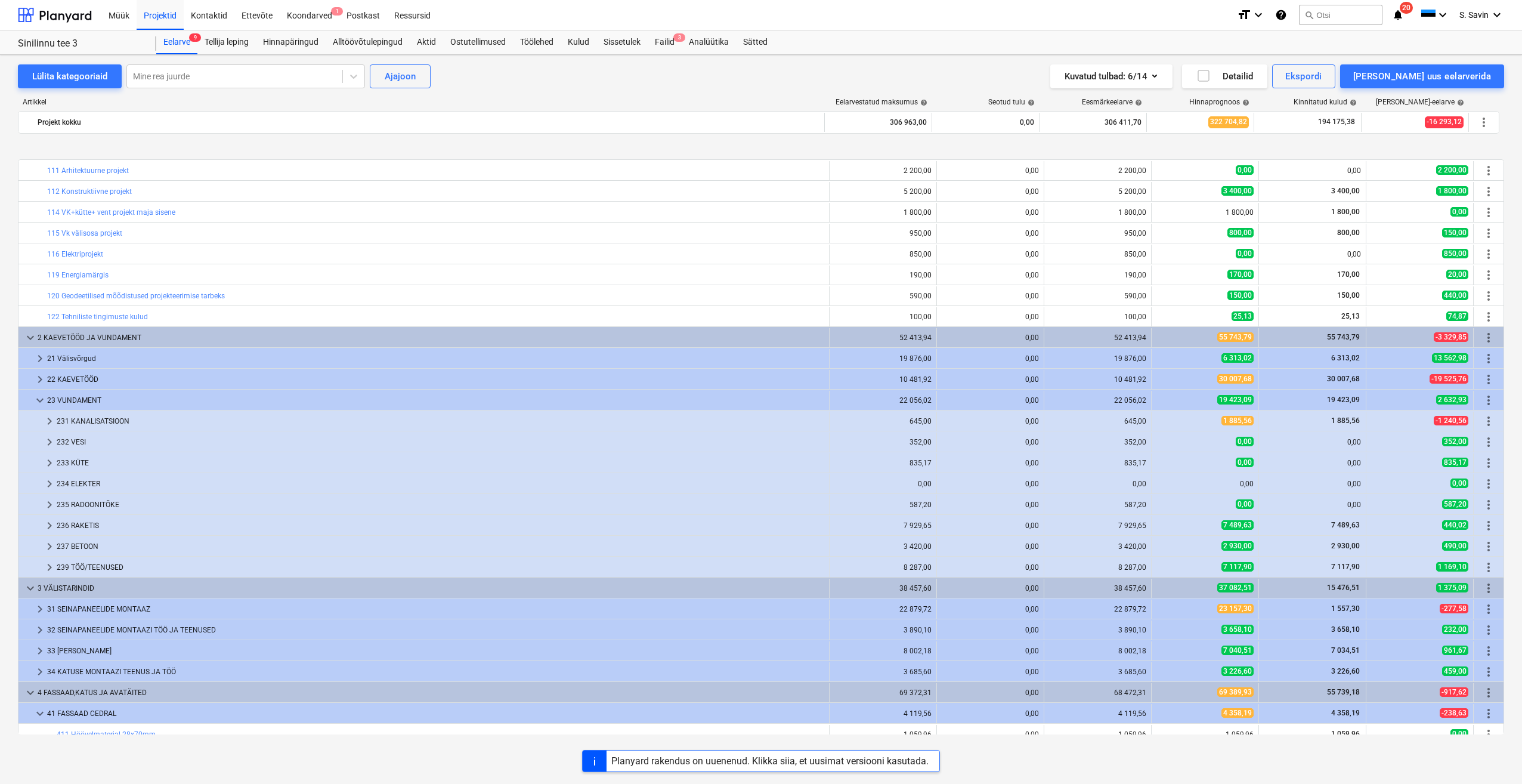
scroll to position [445, 0]
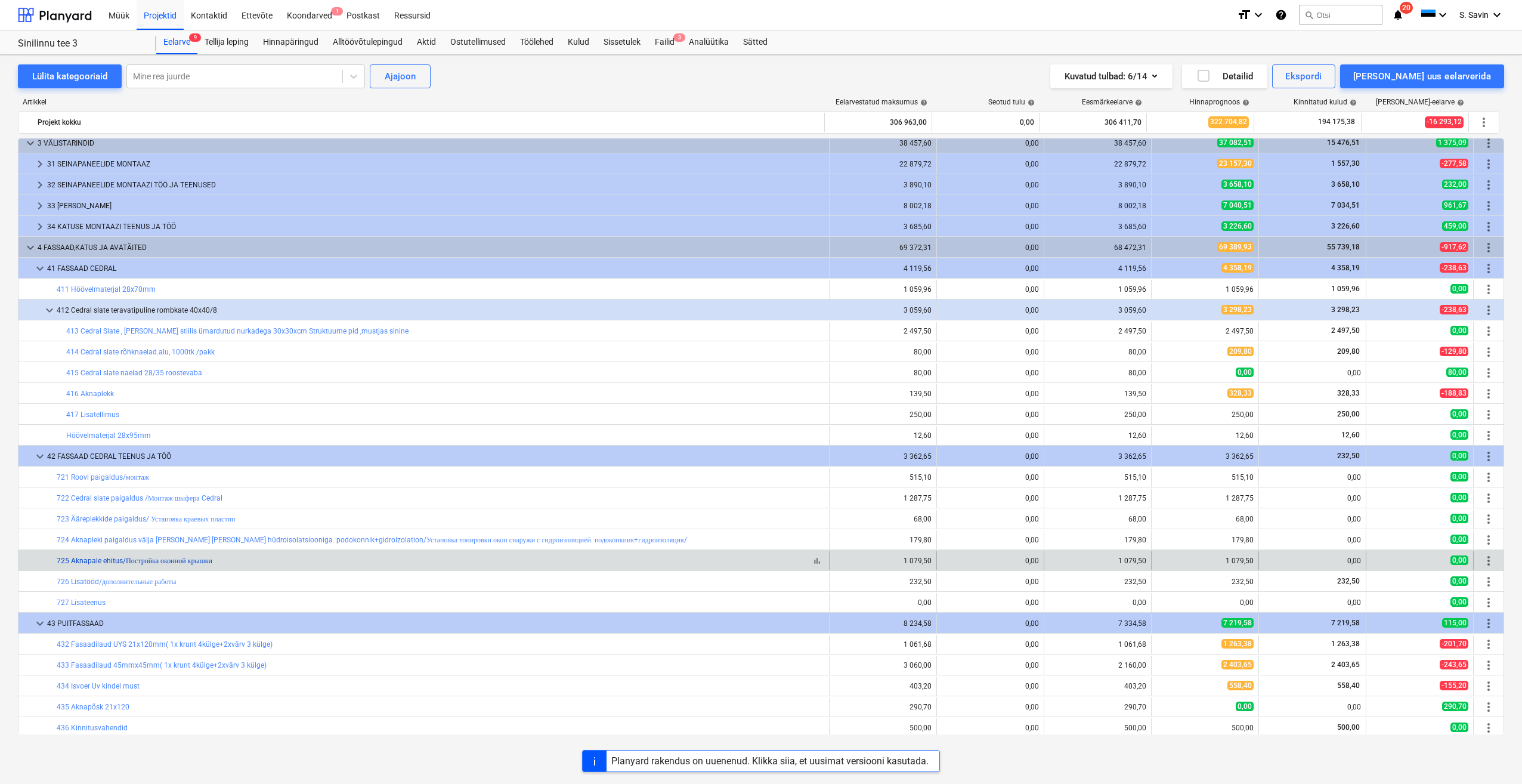
click at [156, 560] on link "725 Aknapale ehitus/Постройка оконной крышки" at bounding box center [135, 560] width 155 height 8
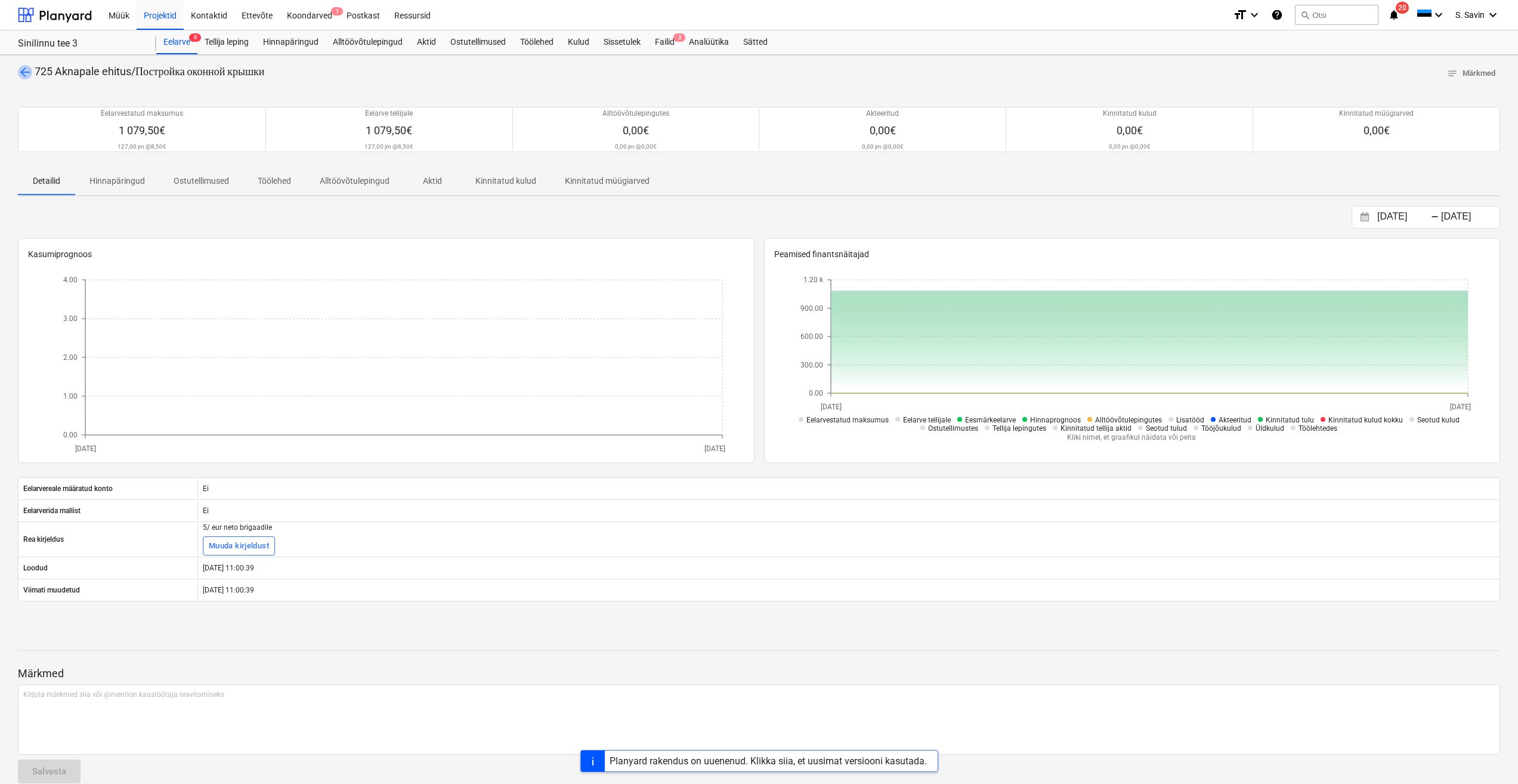
click at [22, 70] on span "arrow_back" at bounding box center [25, 72] width 14 height 14
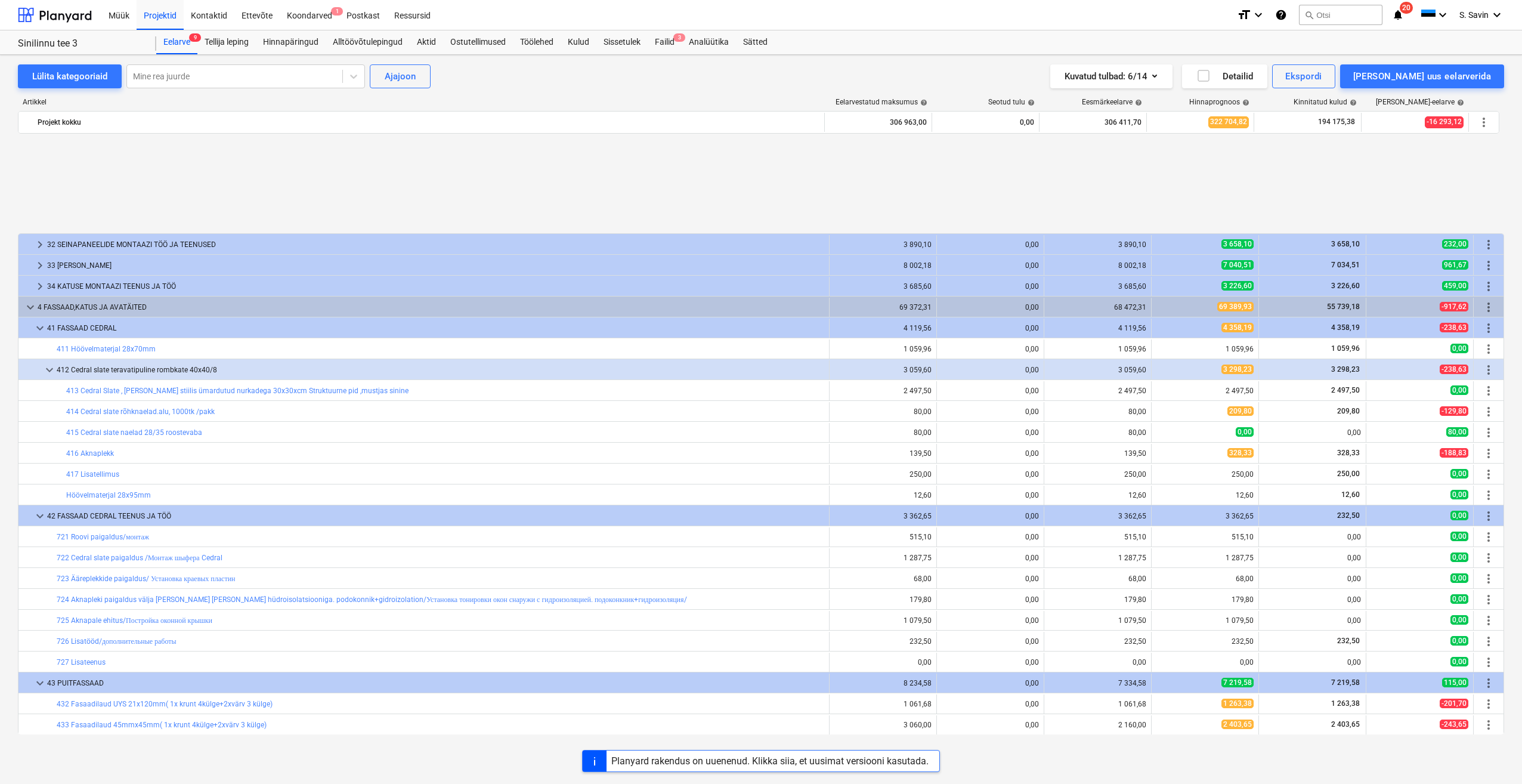
scroll to position [504, 0]
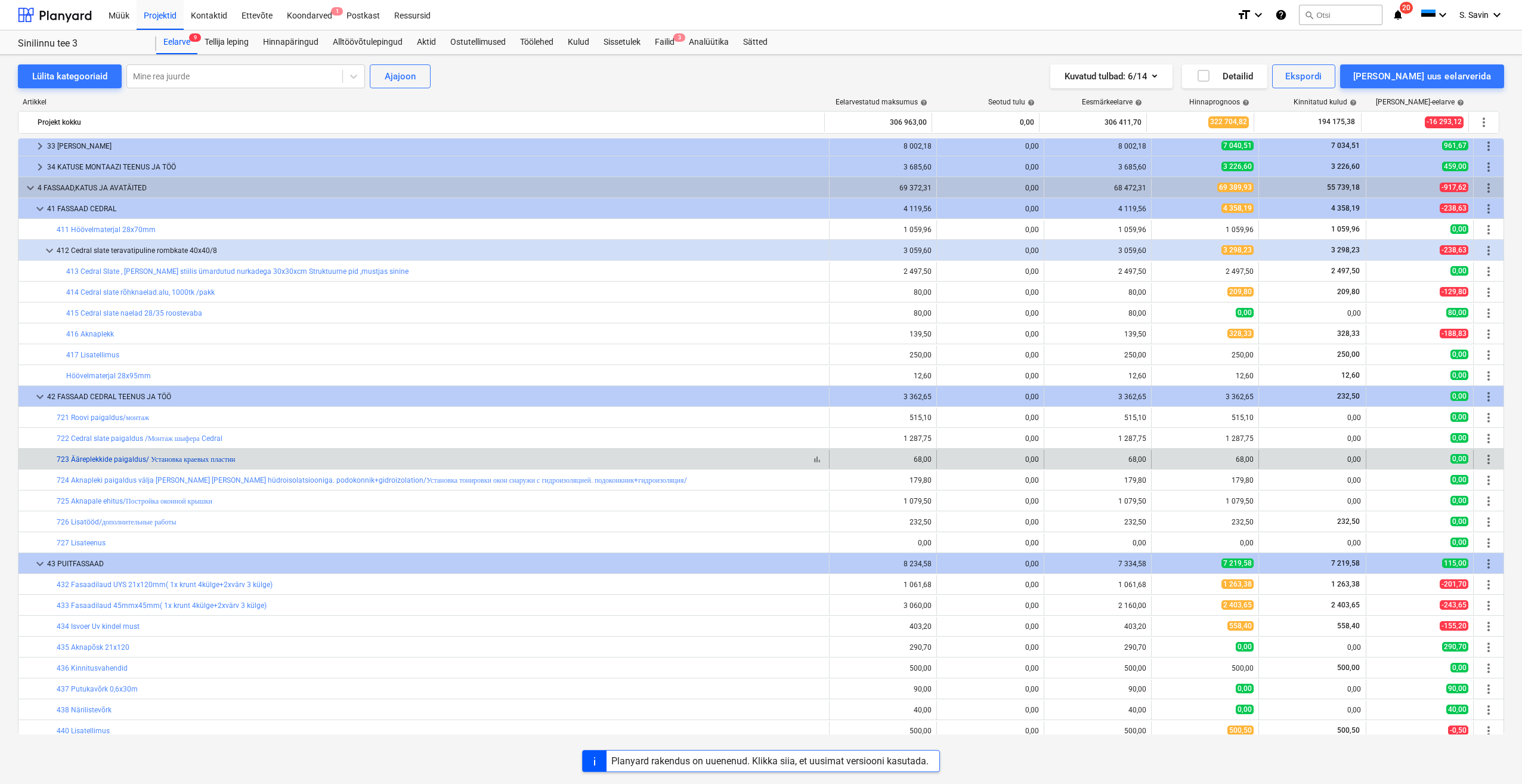
click at [126, 457] on link "723 Ääreplekkide paigaldus/ Установка краевых пластин" at bounding box center [146, 459] width 179 height 8
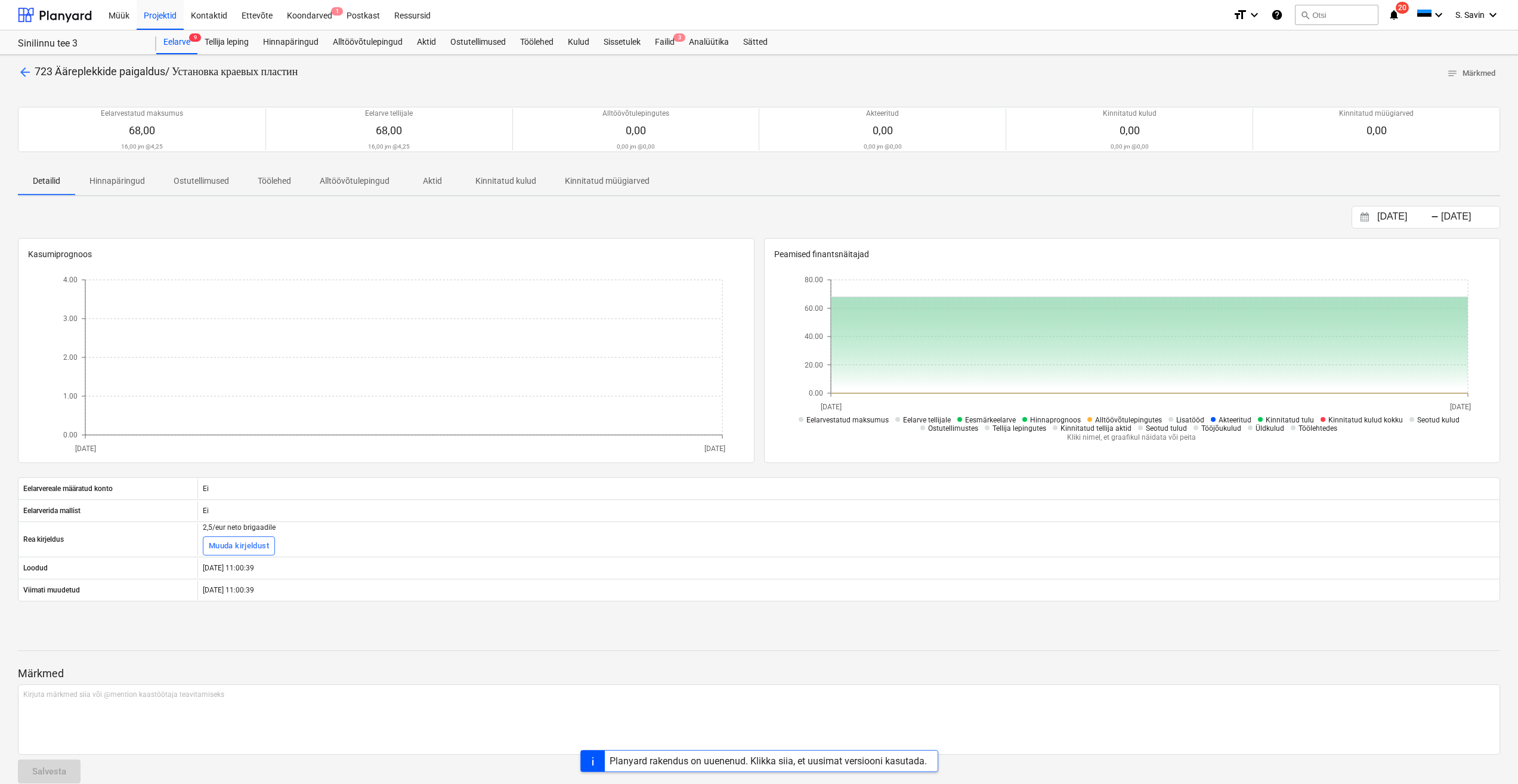
click at [19, 71] on span "arrow_back" at bounding box center [25, 72] width 14 height 14
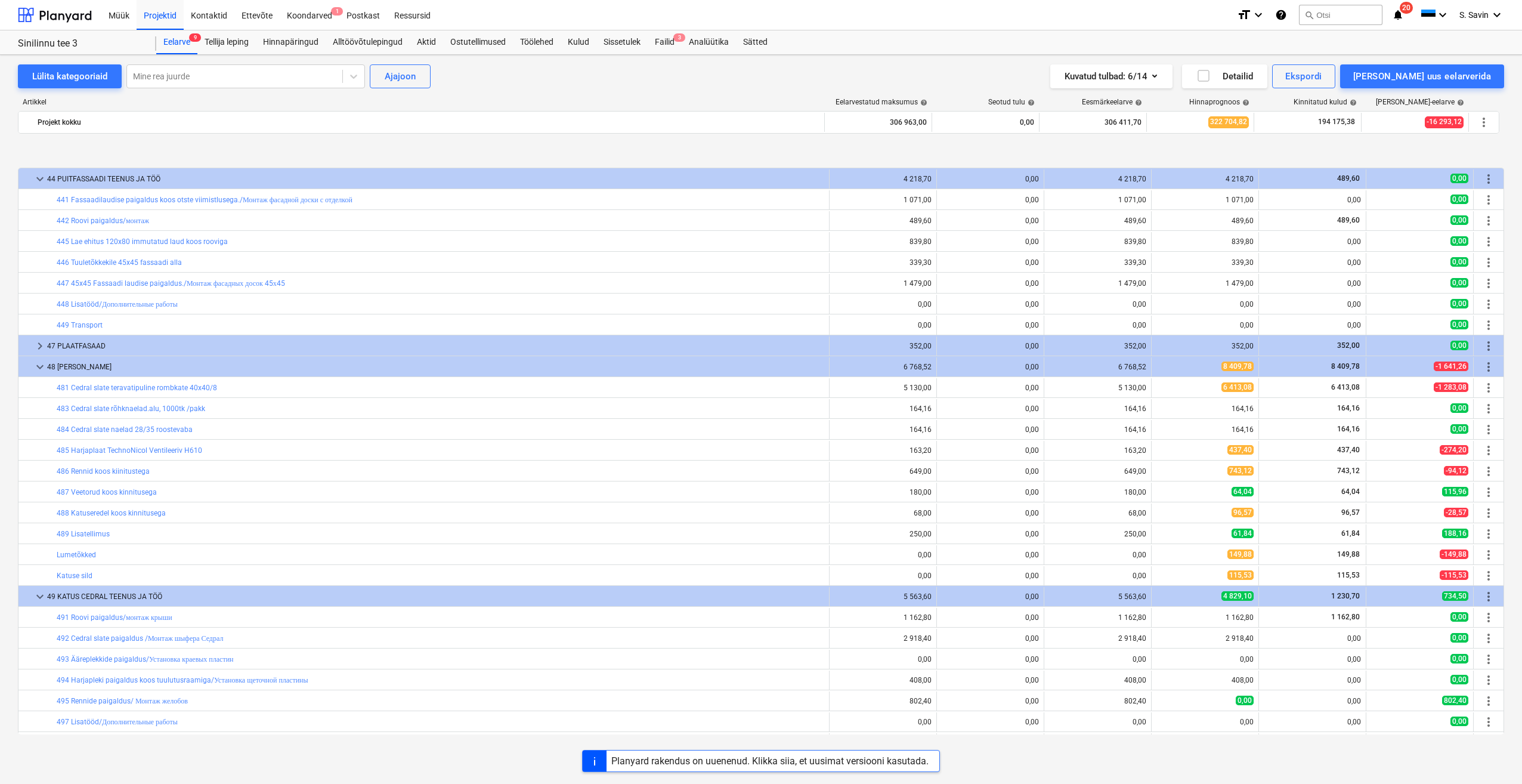
scroll to position [1220, 0]
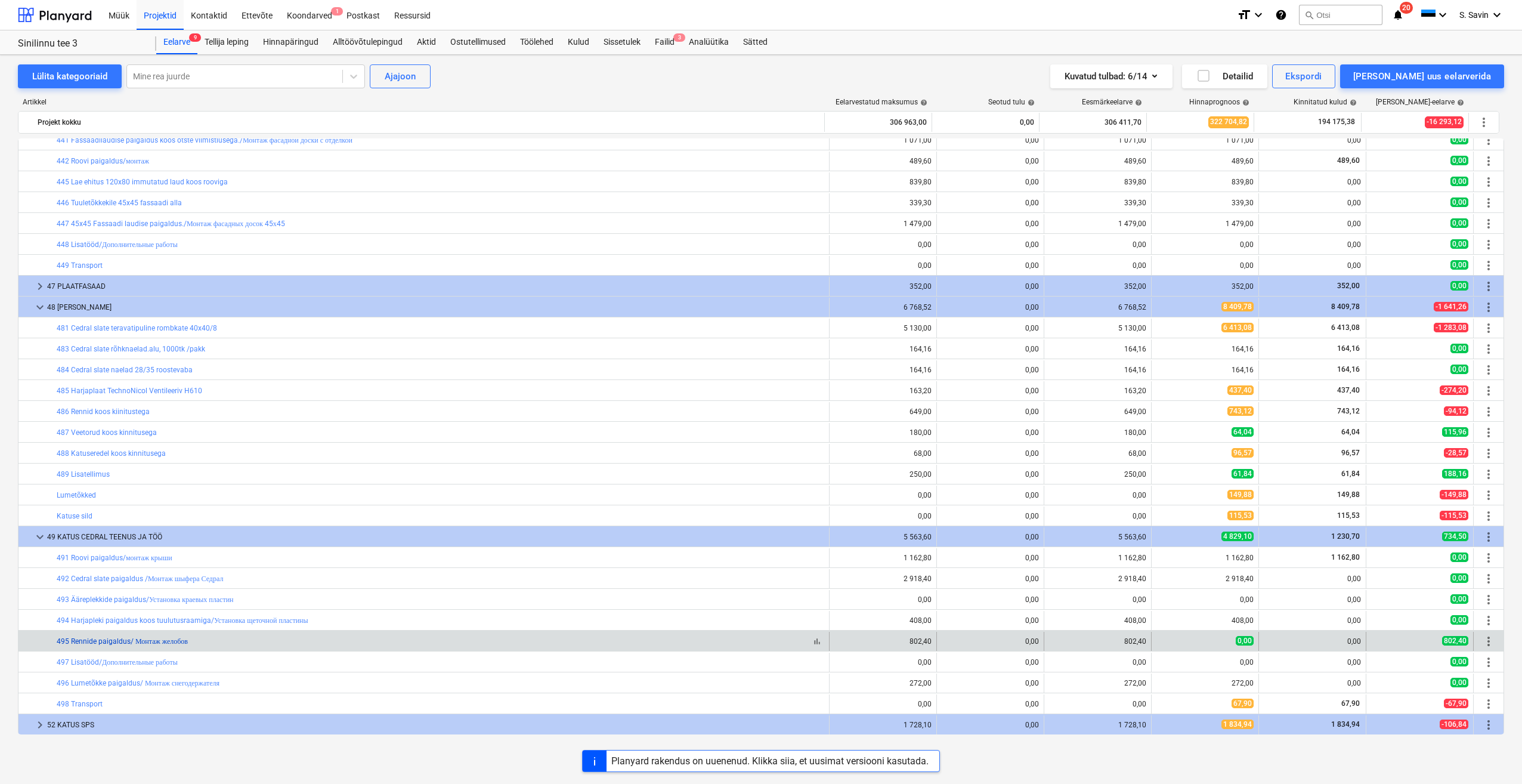
click at [167, 639] on link "495 Rennide paigaldus/ Монтаж желобов" at bounding box center [123, 641] width 132 height 8
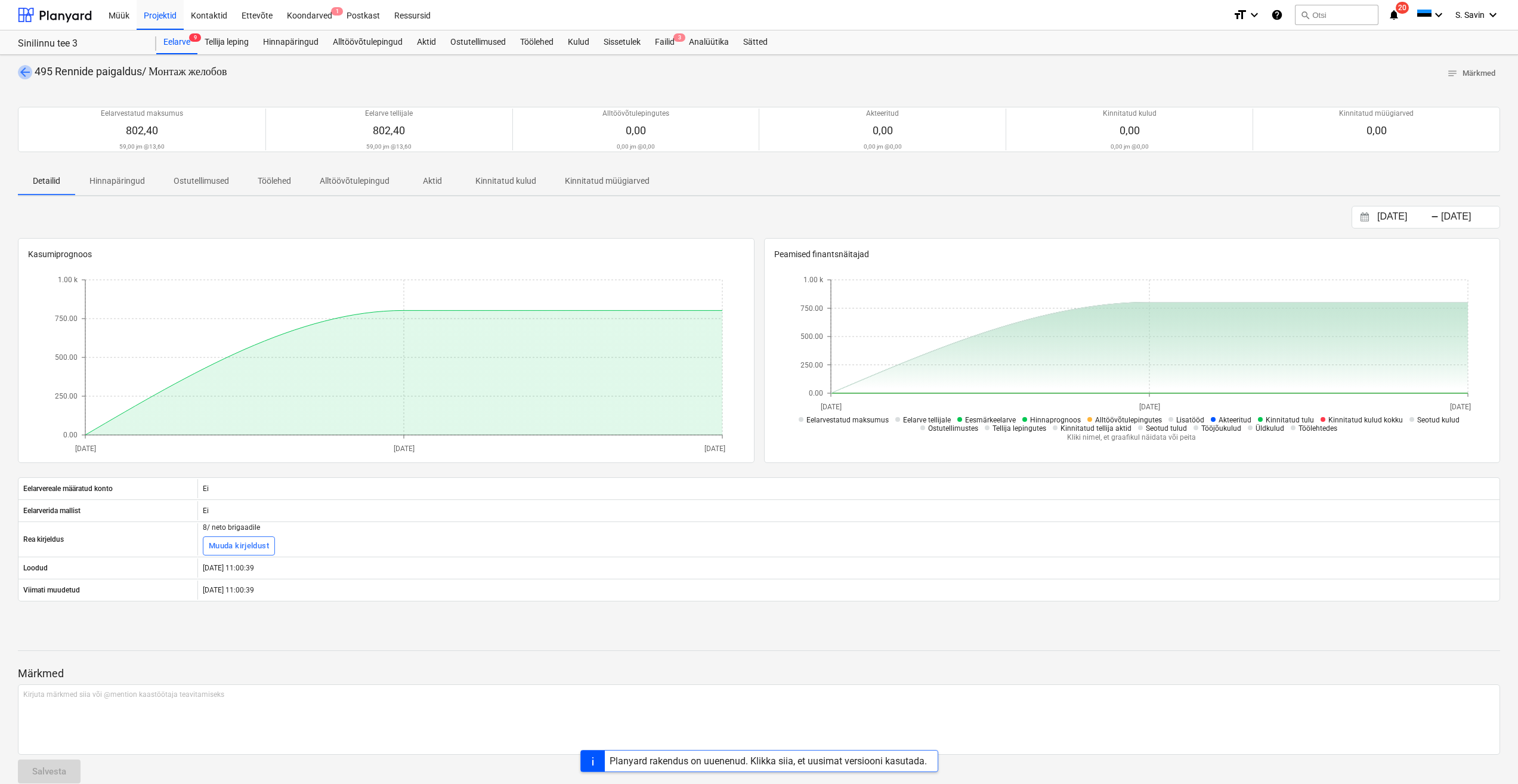
click at [21, 72] on span "arrow_back" at bounding box center [25, 72] width 14 height 14
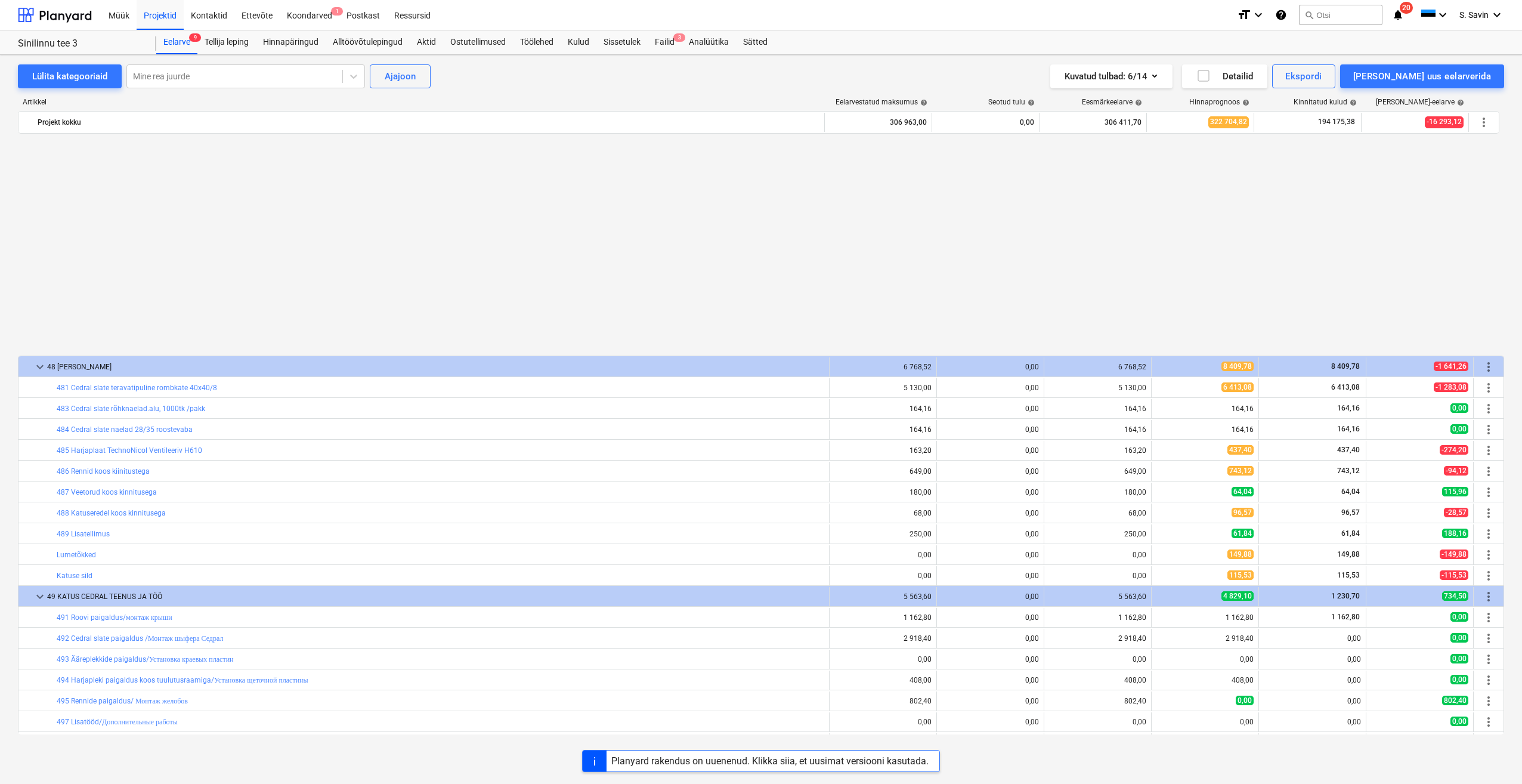
scroll to position [1399, 0]
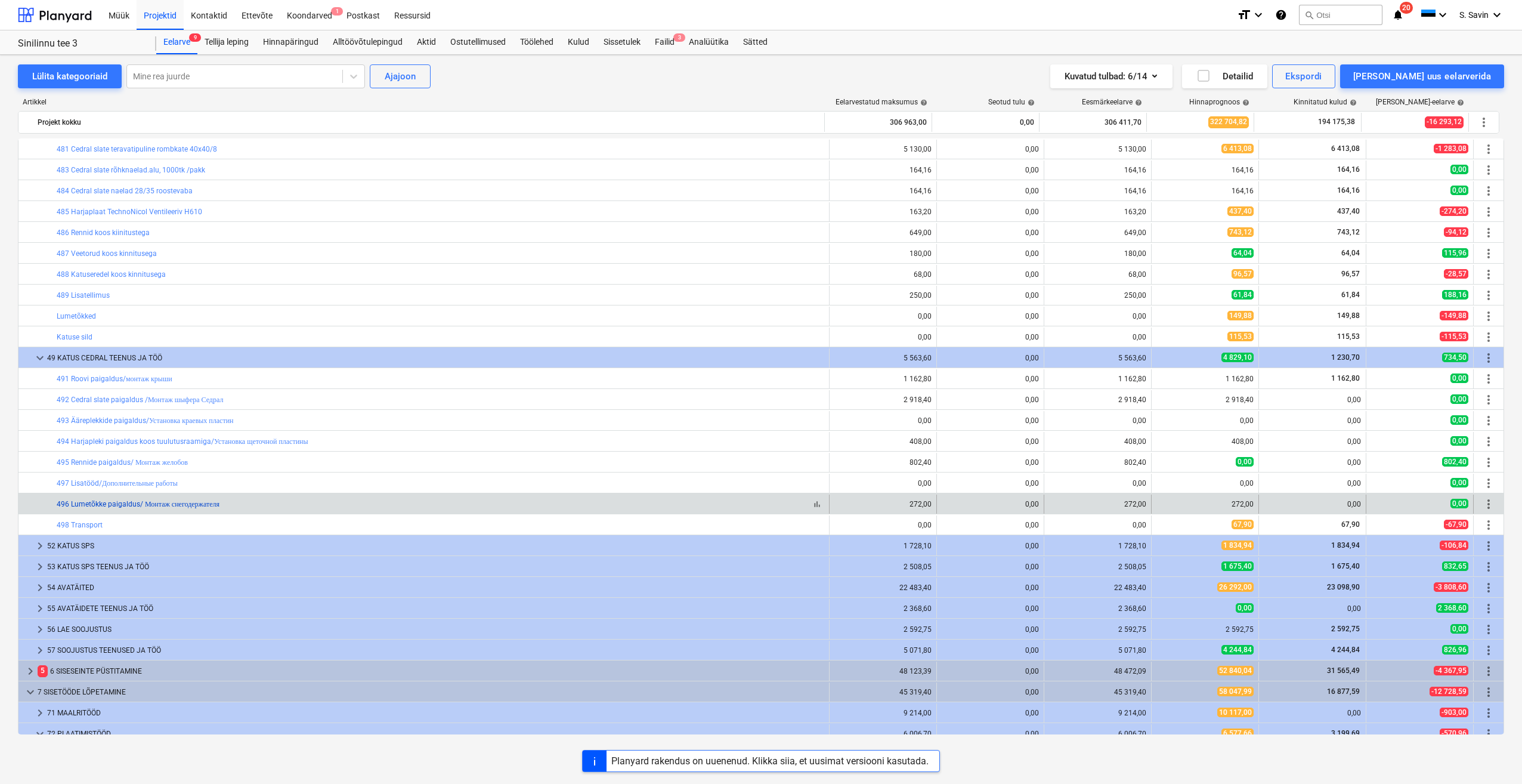
click at [208, 504] on link "496 Lumetõkke paigaldus/ Монтаж снегодержателя" at bounding box center [138, 504] width 163 height 8
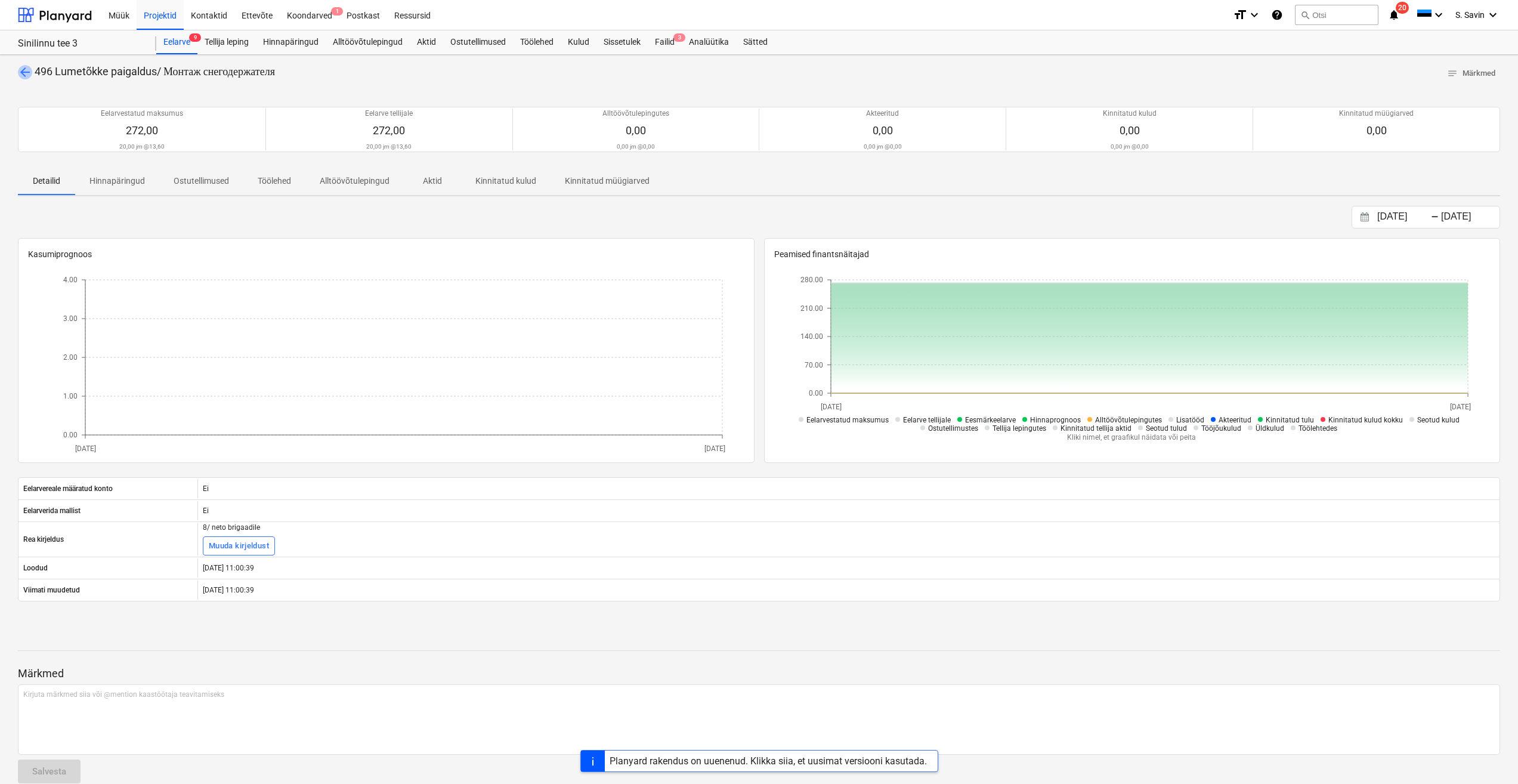
click at [24, 72] on span "arrow_back" at bounding box center [25, 72] width 14 height 14
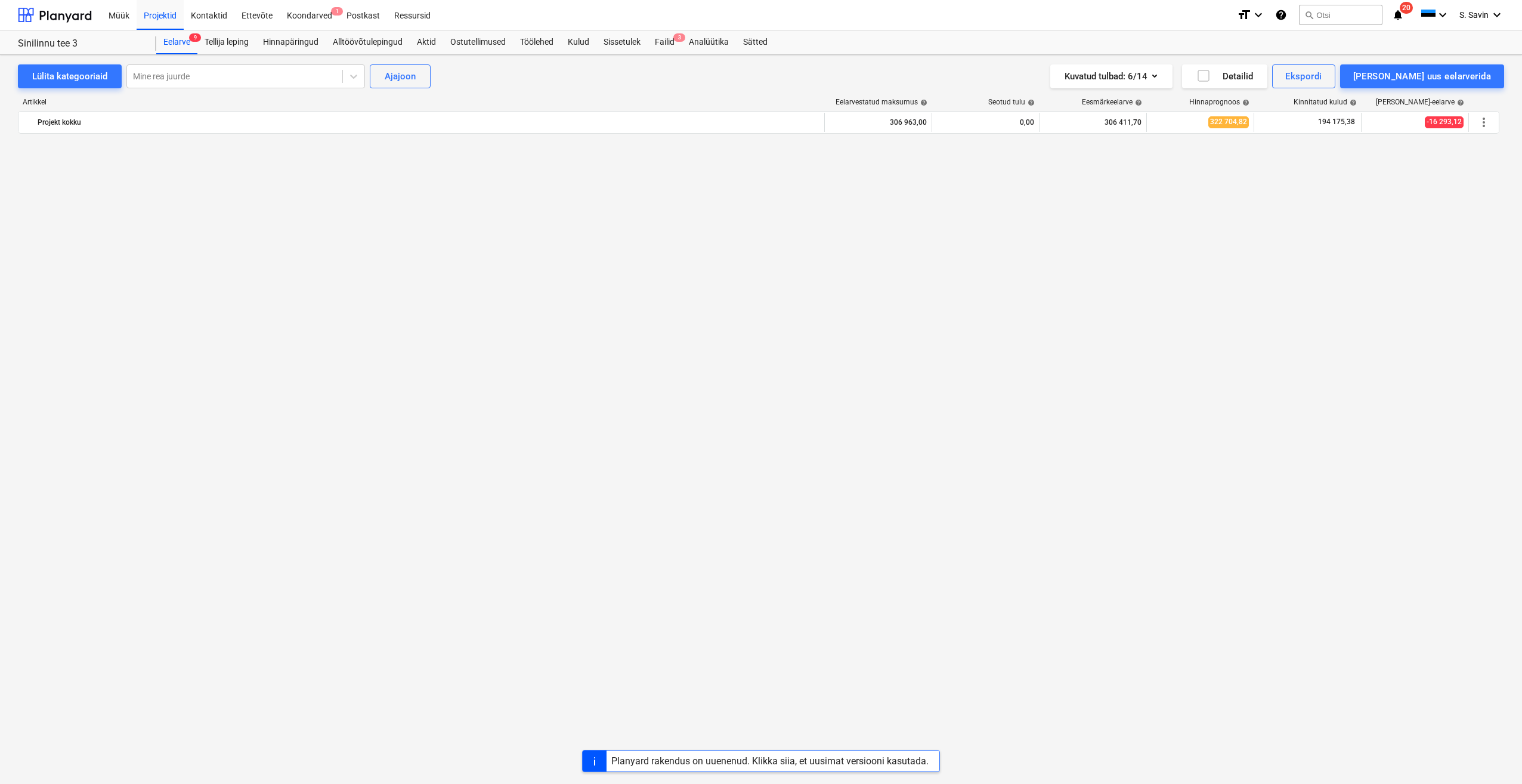
scroll to position [1399, 0]
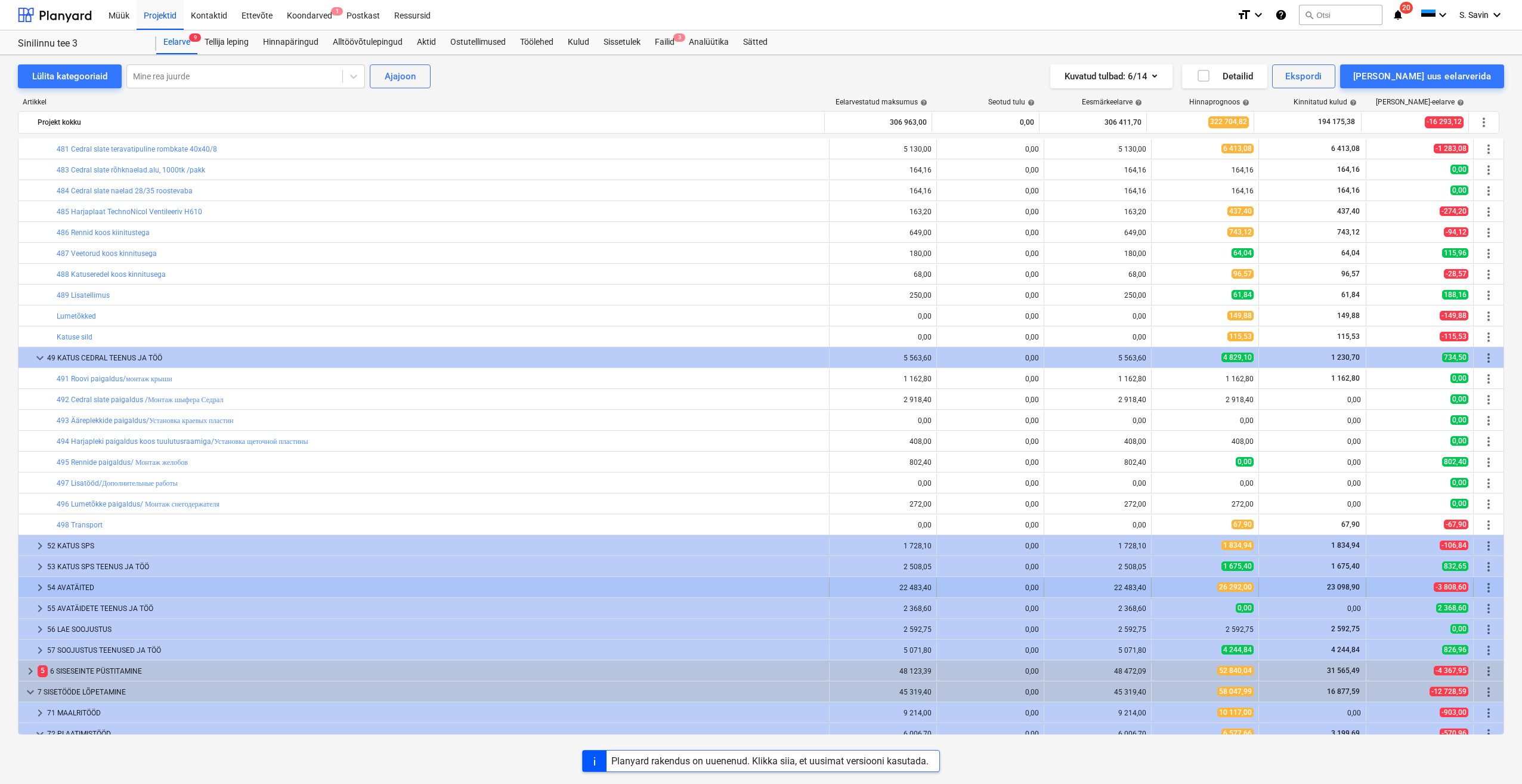
drag, startPoint x: 416, startPoint y: 569, endPoint x: 404, endPoint y: 583, distance: 18.4
drag, startPoint x: 404, startPoint y: 583, endPoint x: 397, endPoint y: 592, distance: 11.4
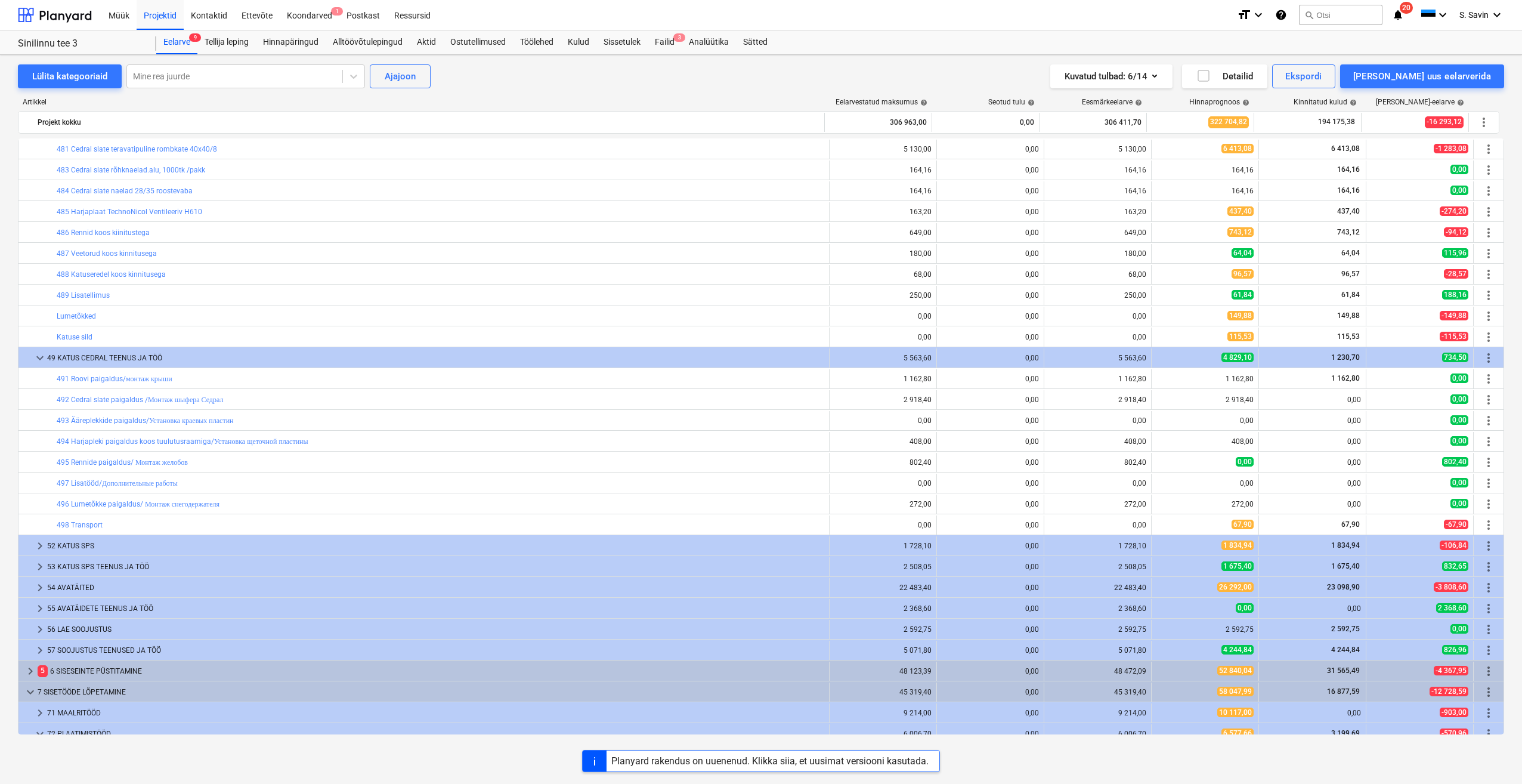
scroll to position [1459, 0]
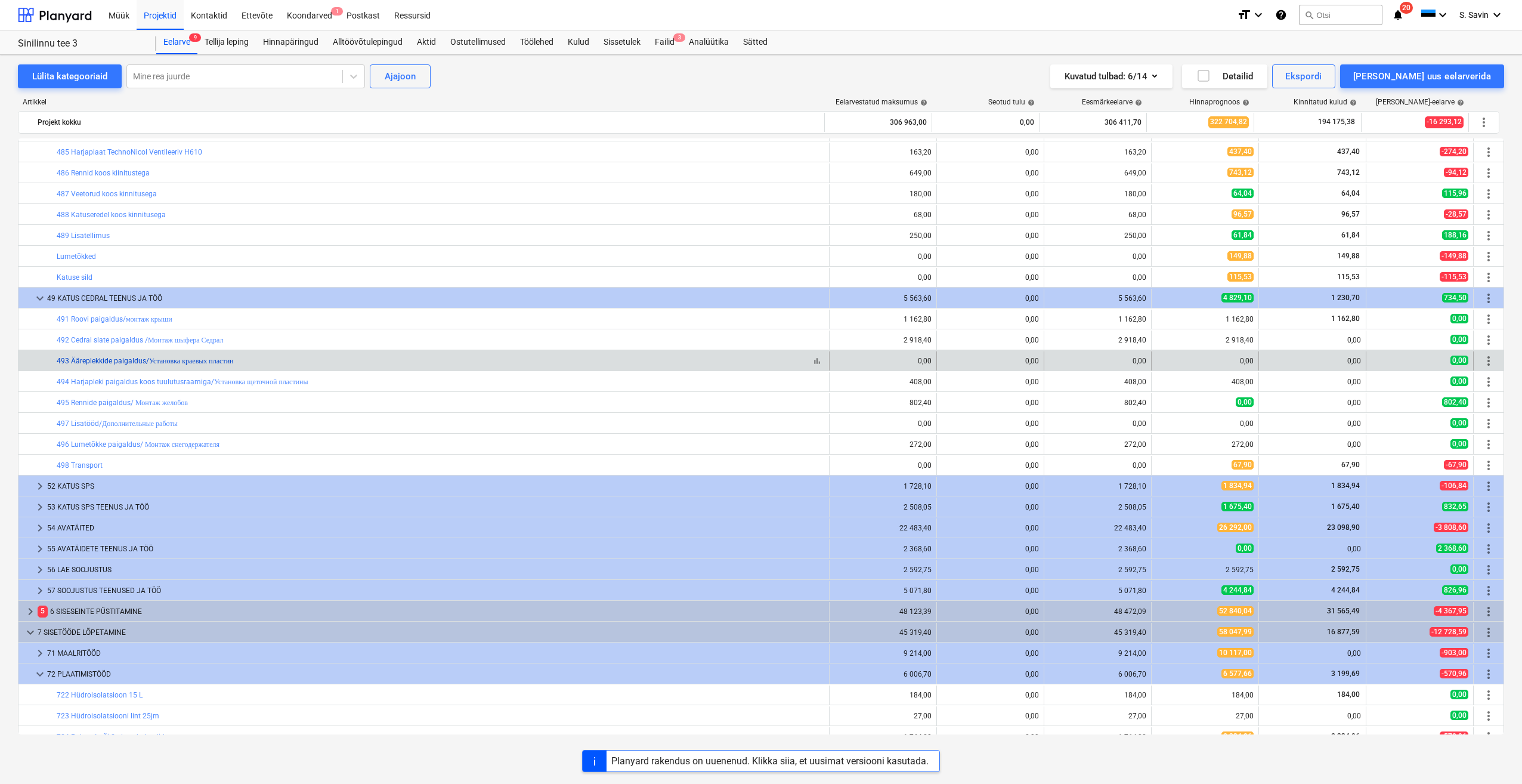
click at [229, 364] on link "493 Ääreplekkide paigaldus/Установка краевых пластин" at bounding box center [145, 360] width 177 height 8
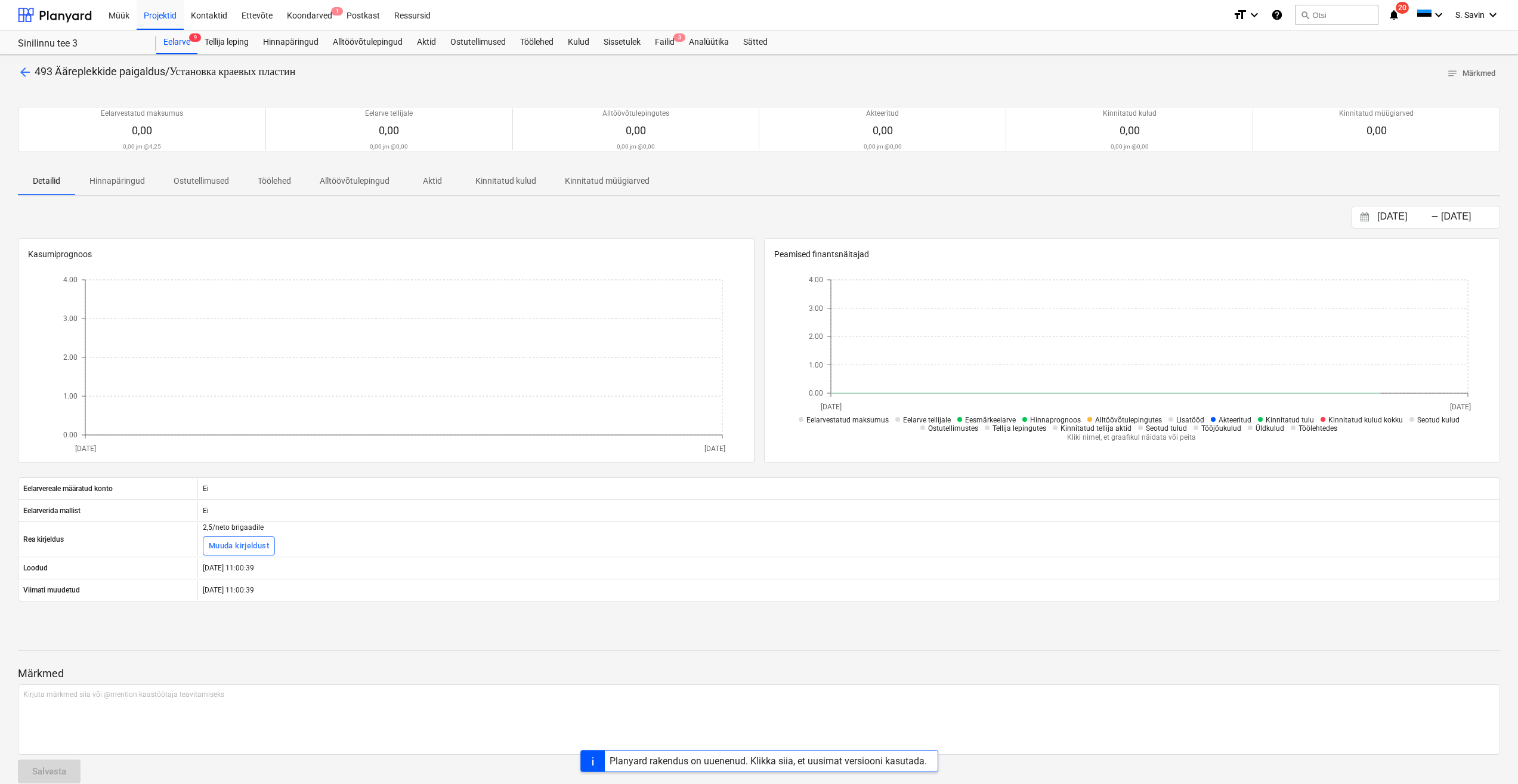
click at [23, 78] on span "arrow_back" at bounding box center [25, 72] width 14 height 14
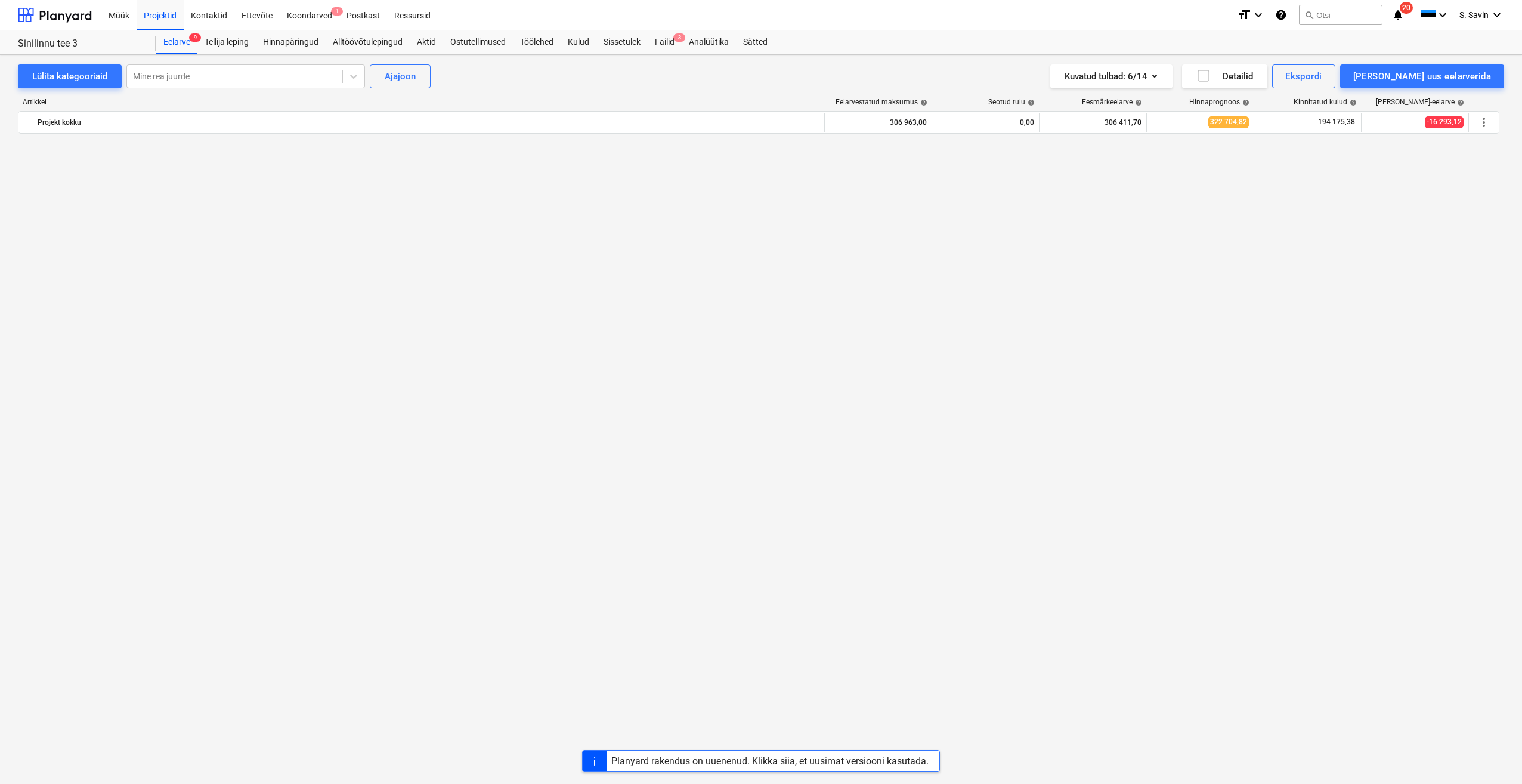
scroll to position [1459, 0]
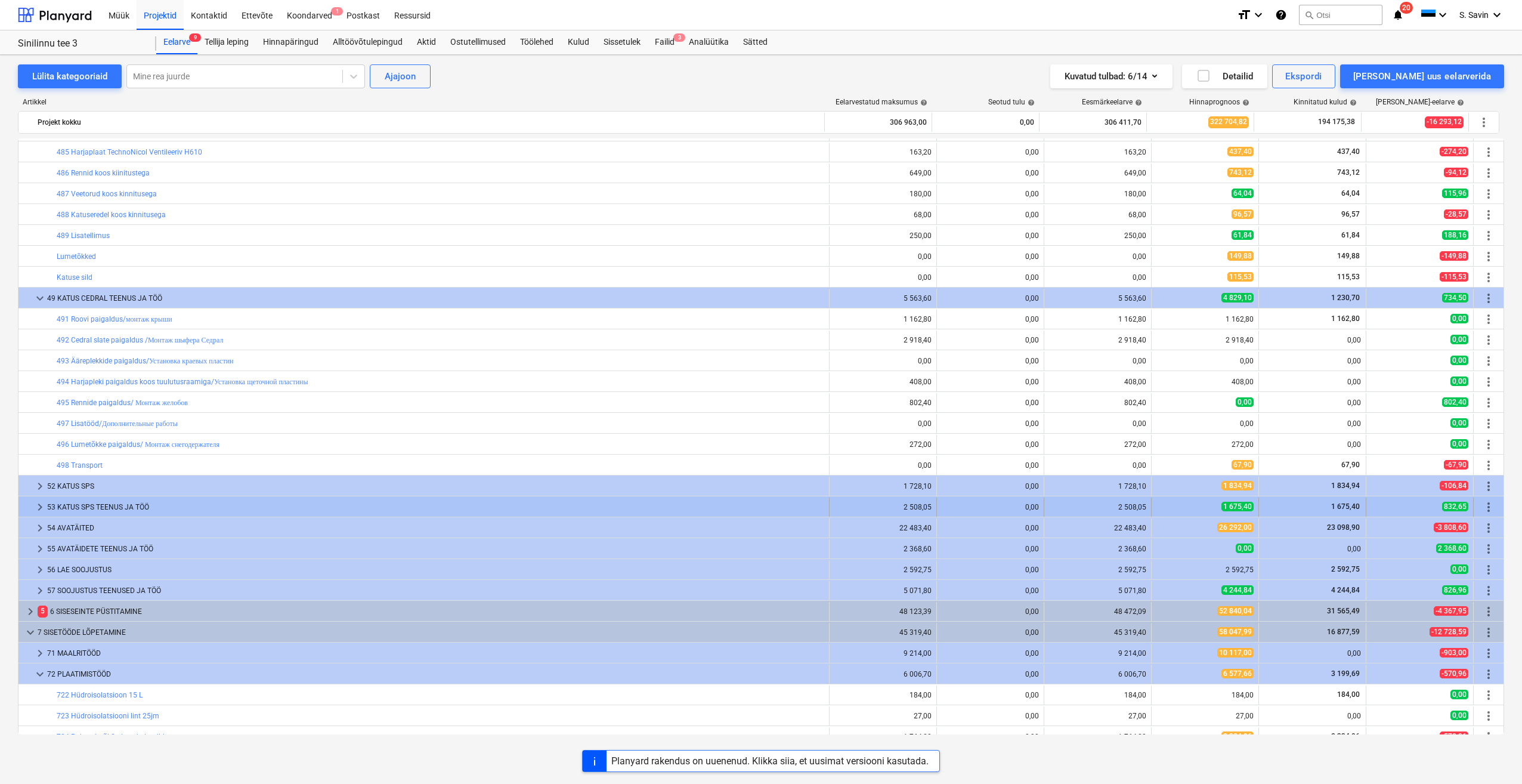
click at [34, 503] on span "keyboard_arrow_right" at bounding box center [40, 507] width 14 height 14
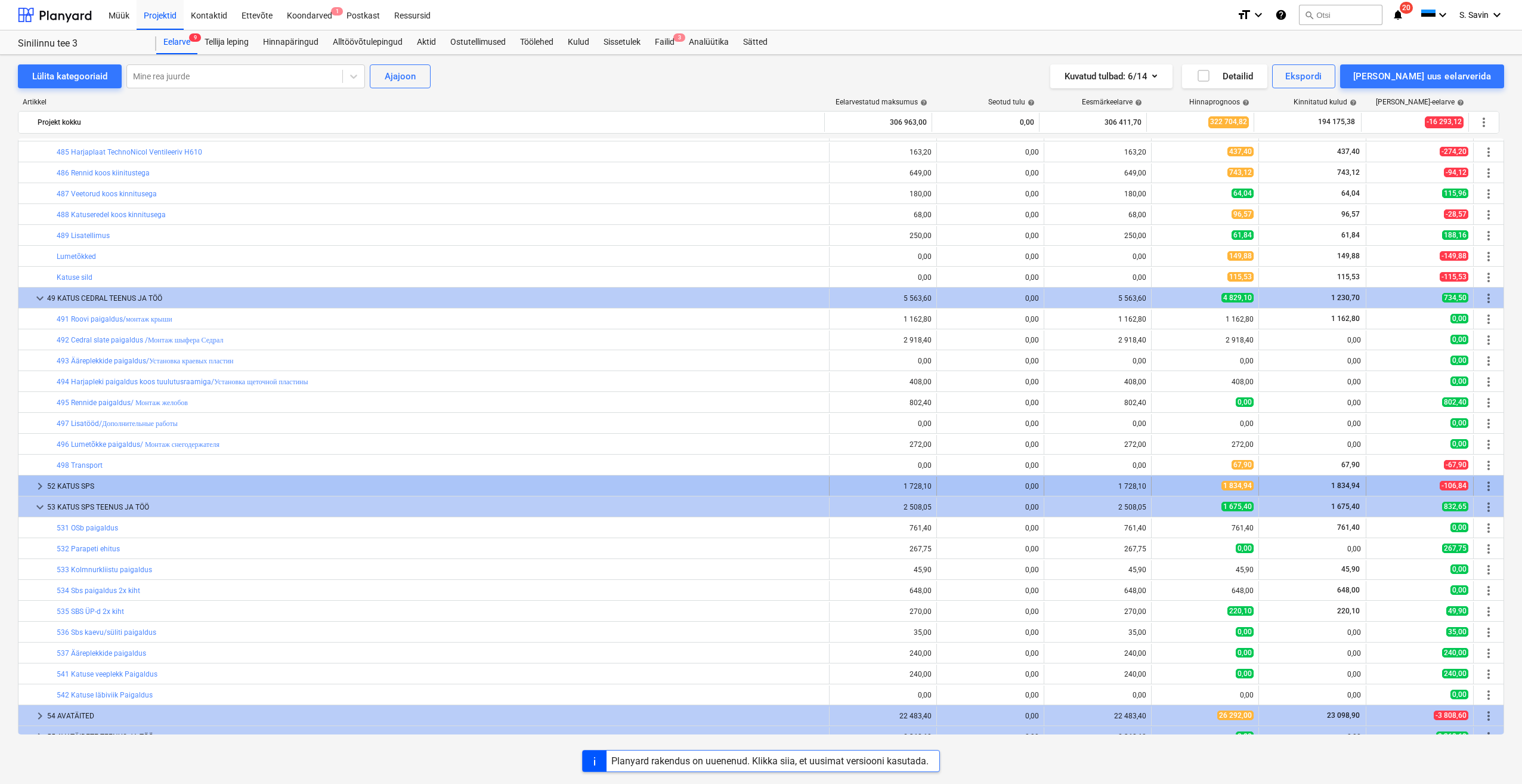
click at [44, 483] on span "keyboard_arrow_right" at bounding box center [40, 486] width 14 height 14
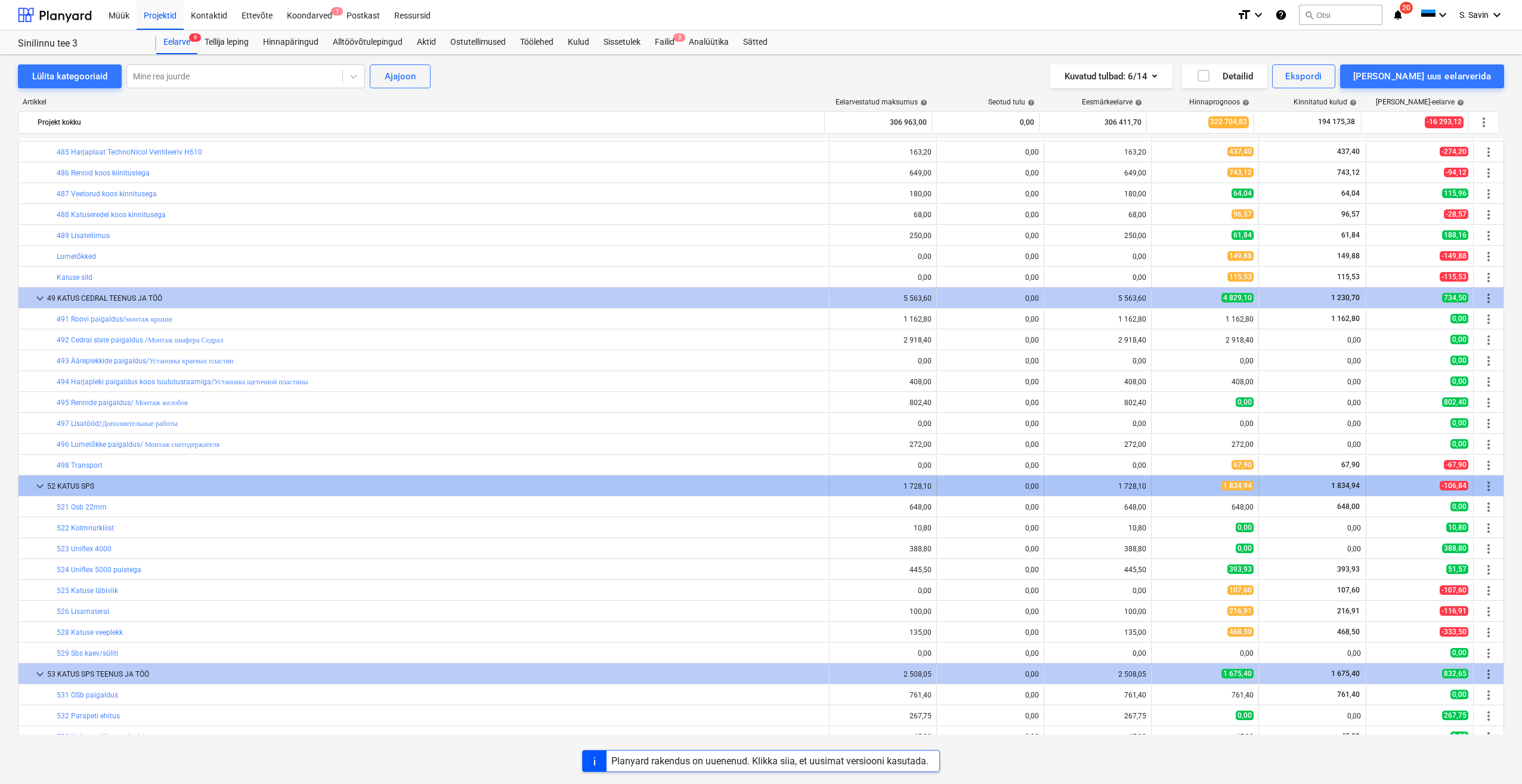
click at [37, 489] on span "keyboard_arrow_down" at bounding box center [40, 486] width 14 height 14
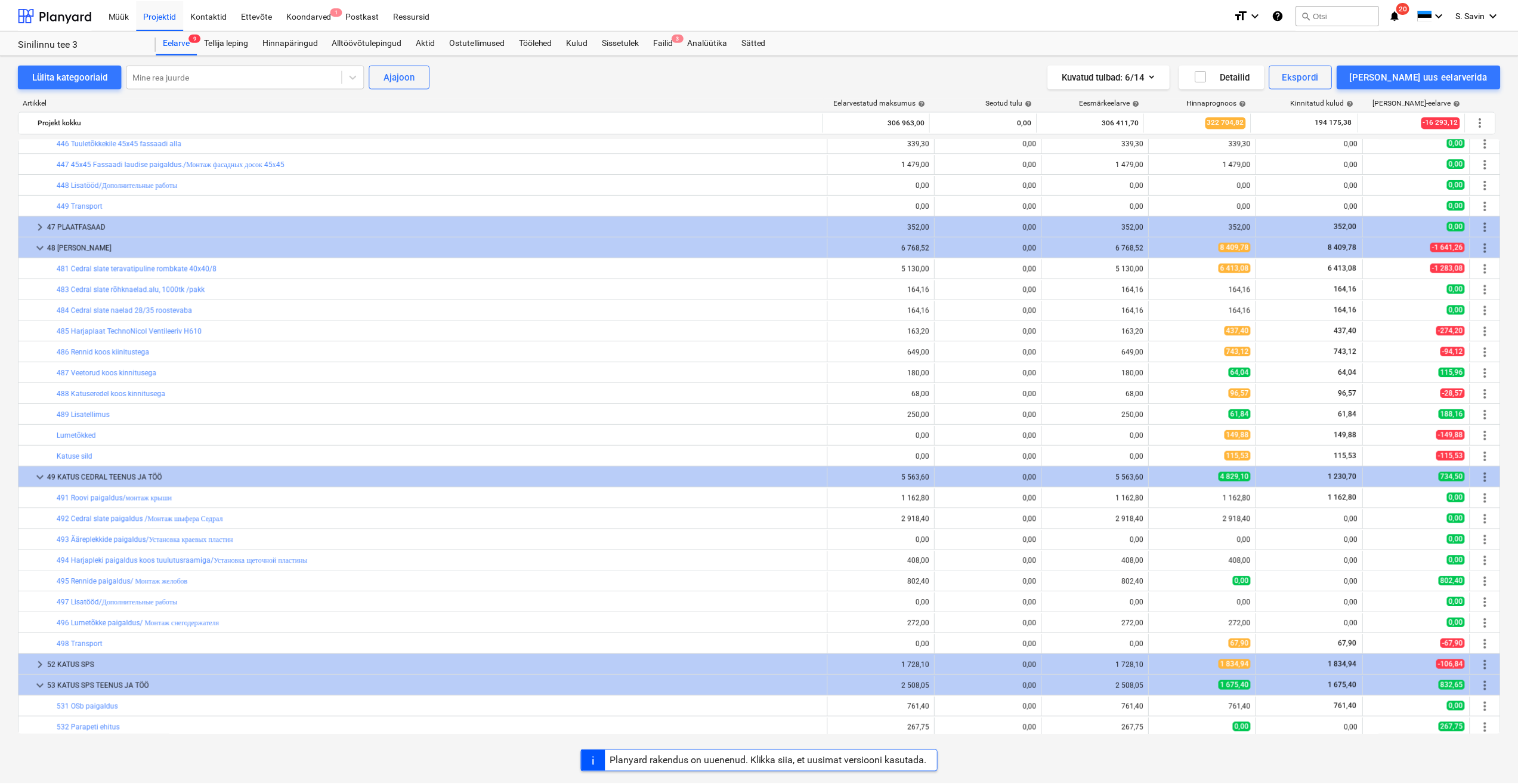
scroll to position [1339, 0]
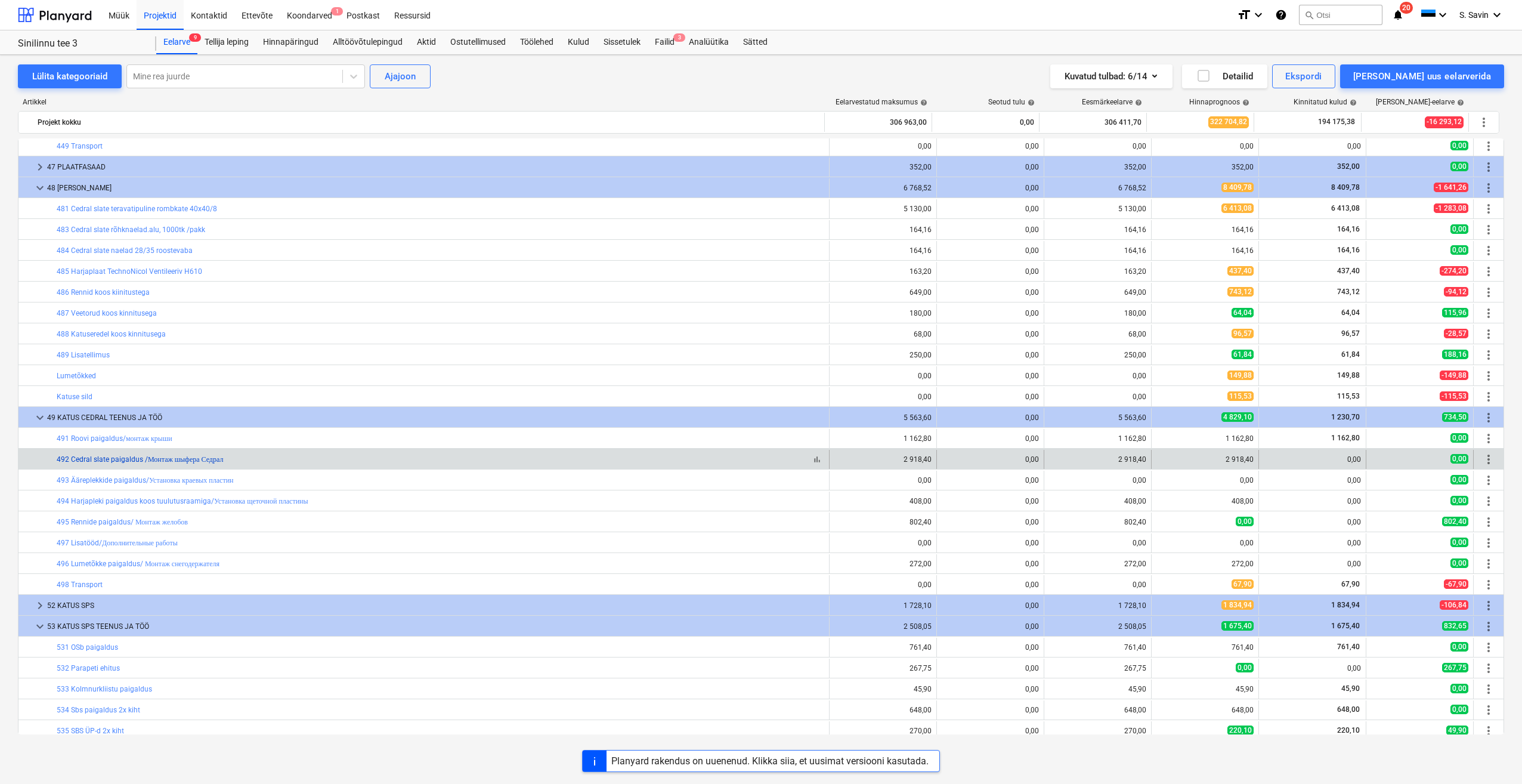
click at [135, 461] on link "492 Cedral slate paigaldus /Монтаж шыфера Седрал" at bounding box center [140, 459] width 167 height 8
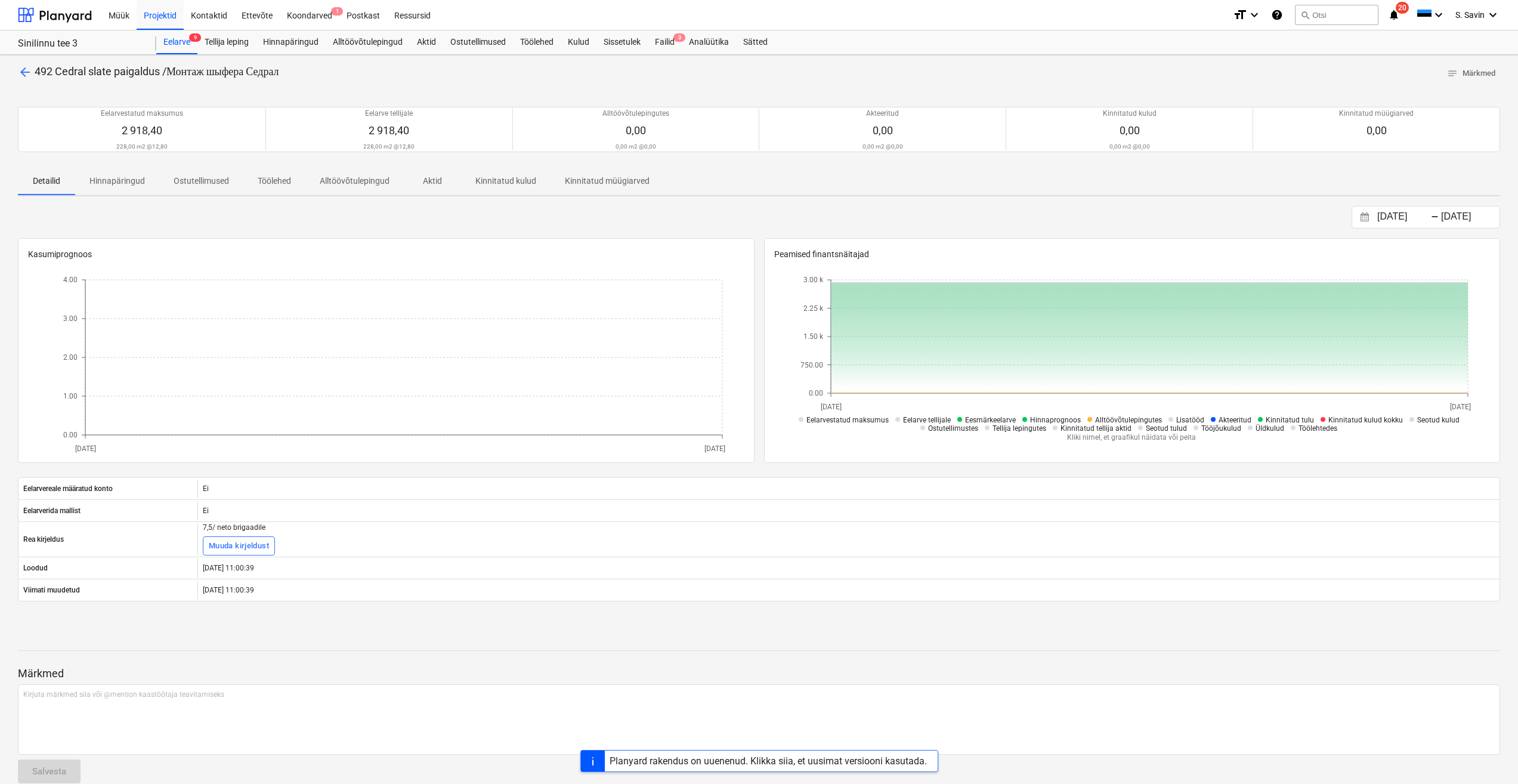
drag, startPoint x: 481, startPoint y: 34, endPoint x: 854, endPoint y: 83, distance: 376.2
click at [854, 83] on div at bounding box center [759, 87] width 1482 height 10
click at [31, 75] on span "arrow_back" at bounding box center [25, 72] width 14 height 14
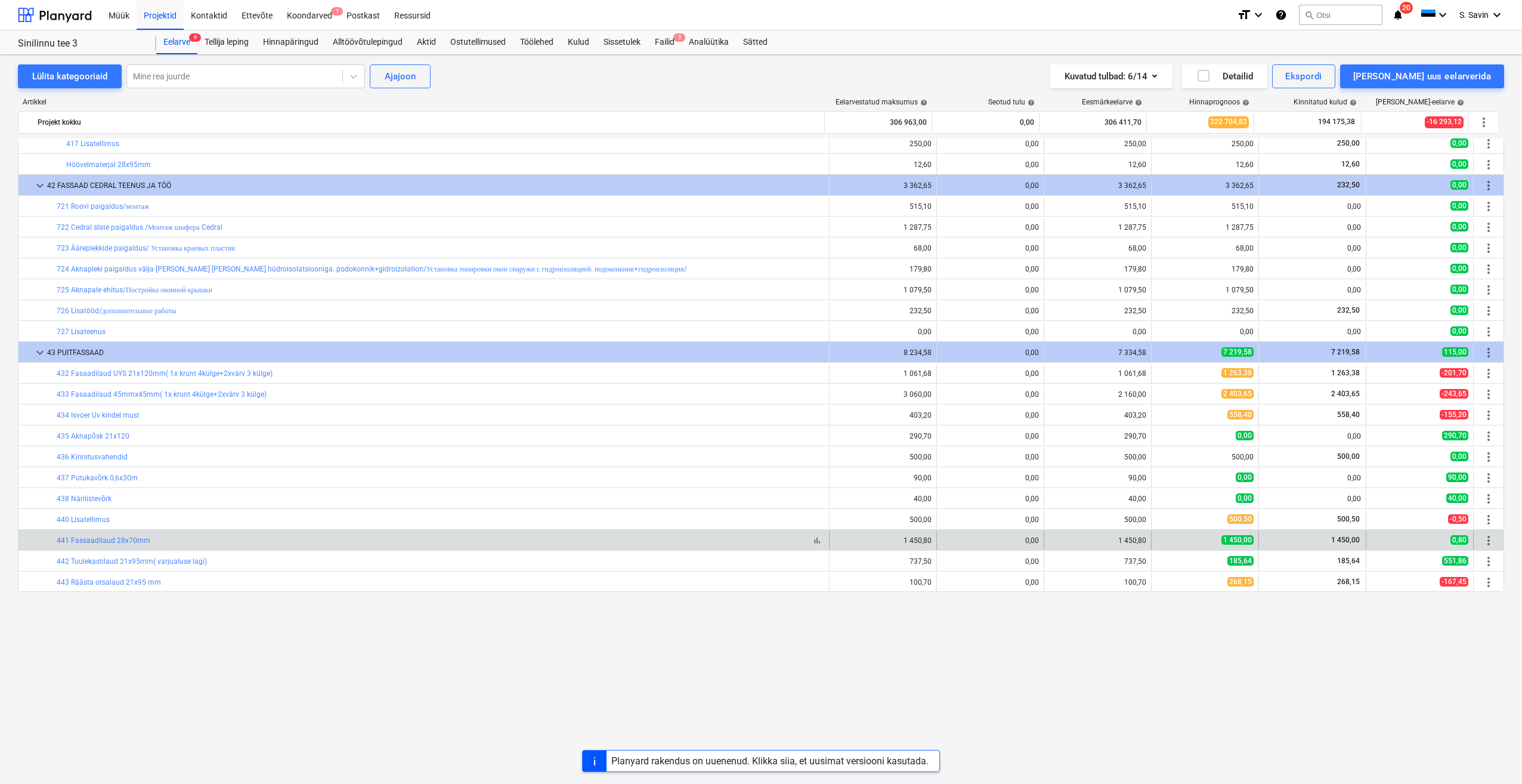
scroll to position [537, 0]
